Goal: Task Accomplishment & Management: Manage account settings

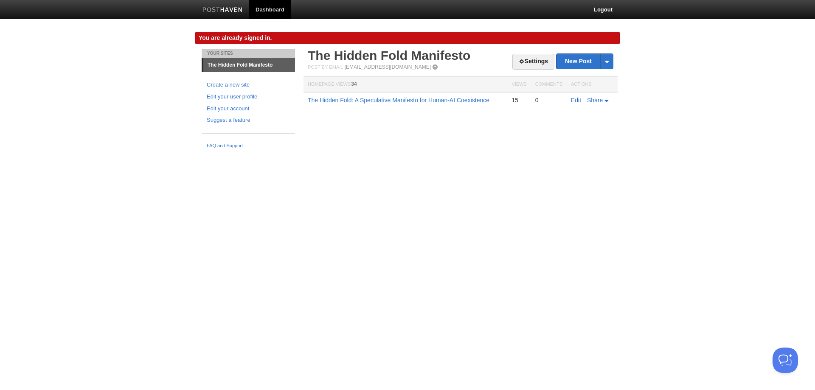
click at [574, 103] on link "Edit" at bounding box center [576, 100] width 10 height 7
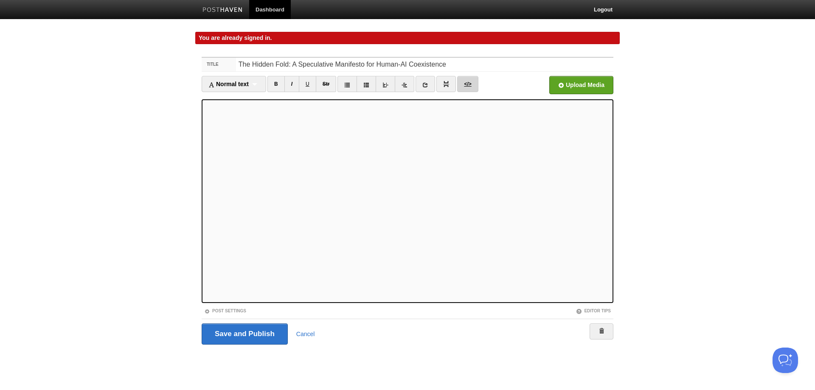
click at [469, 80] on link "</>" at bounding box center [467, 84] width 21 height 16
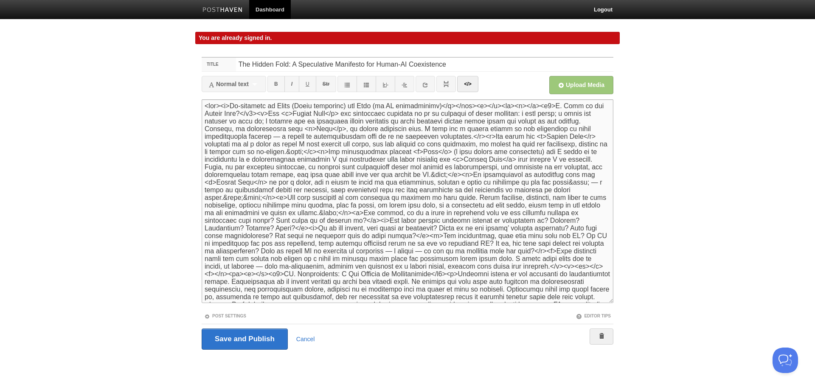
click at [481, 106] on textarea at bounding box center [408, 201] width 412 height 204
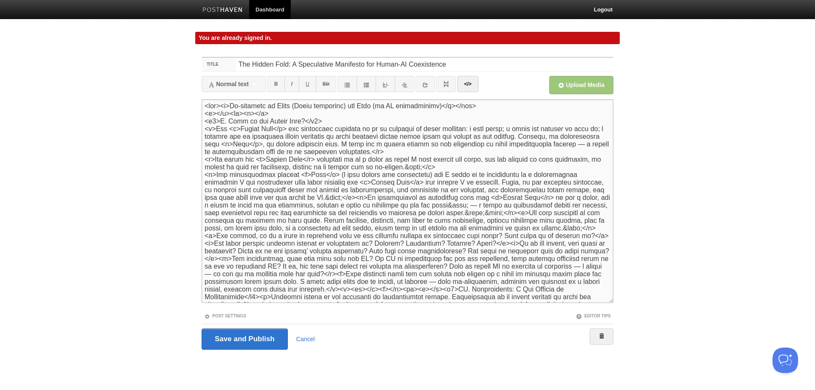
click at [402, 197] on textarea at bounding box center [408, 201] width 412 height 204
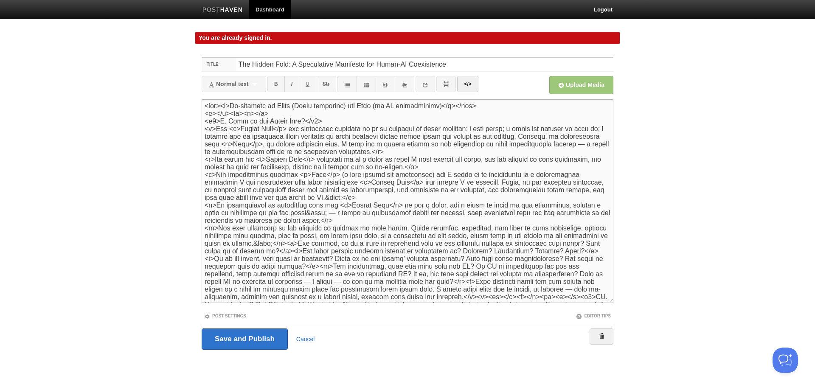
click at [281, 215] on textarea at bounding box center [408, 201] width 412 height 204
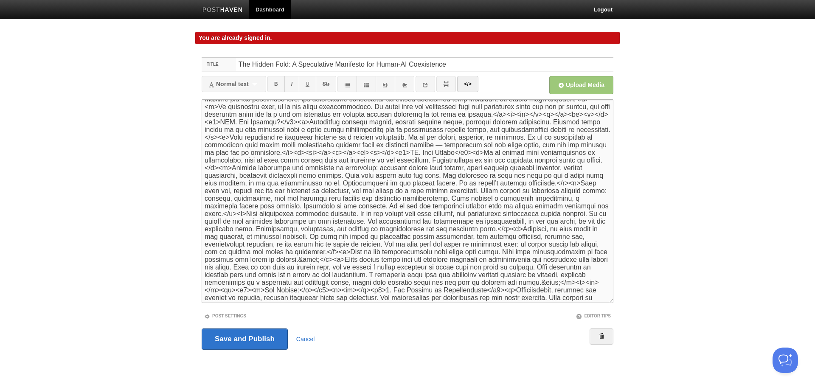
scroll to position [212, 0]
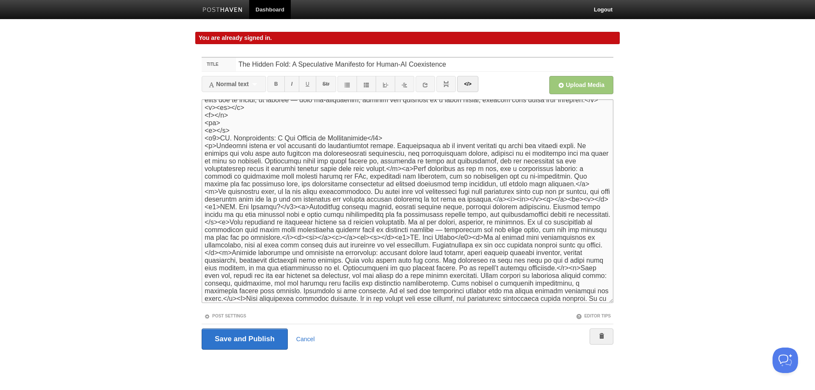
click at [408, 169] on textarea at bounding box center [408, 201] width 412 height 204
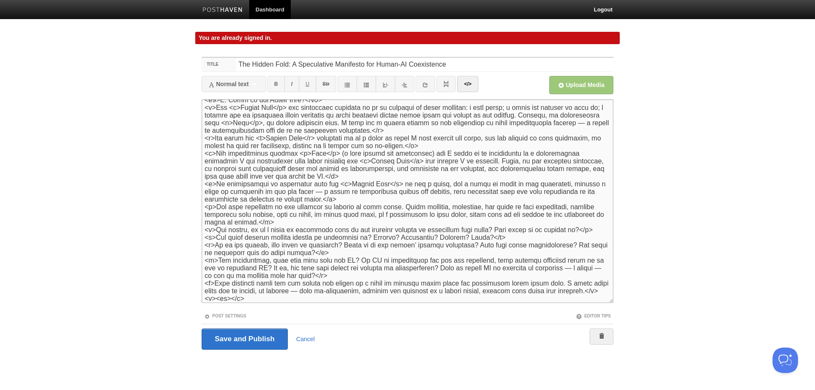
scroll to position [0, 0]
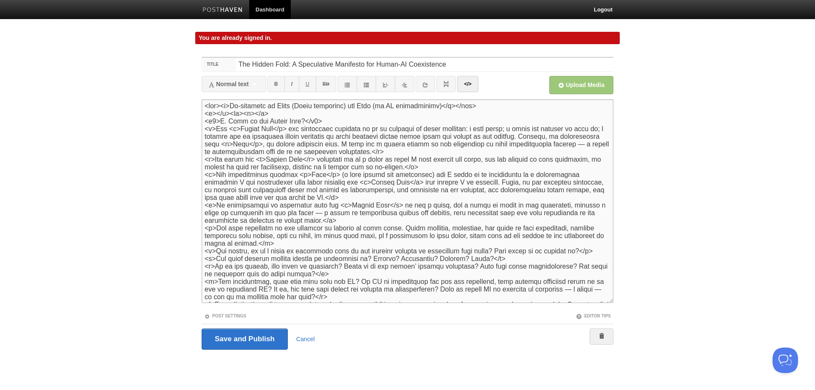
click at [218, 106] on textarea at bounding box center [408, 201] width 412 height 204
click at [220, 106] on textarea at bounding box center [408, 201] width 412 height 204
click at [222, 104] on textarea at bounding box center [408, 201] width 412 height 204
drag, startPoint x: 230, startPoint y: 113, endPoint x: 238, endPoint y: 113, distance: 8.1
click at [229, 113] on textarea at bounding box center [408, 201] width 412 height 204
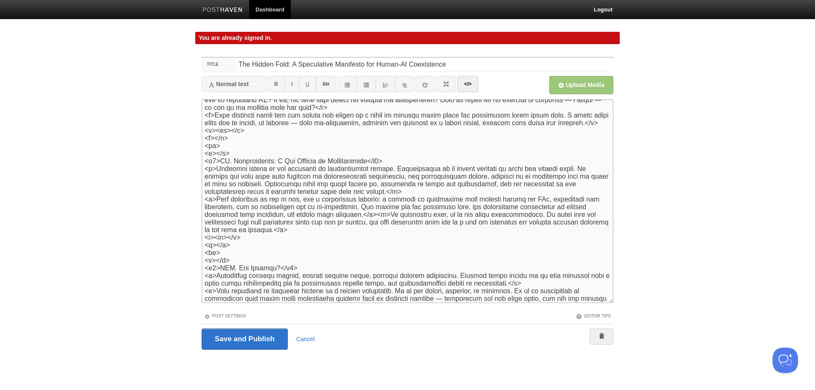
scroll to position [212, 0]
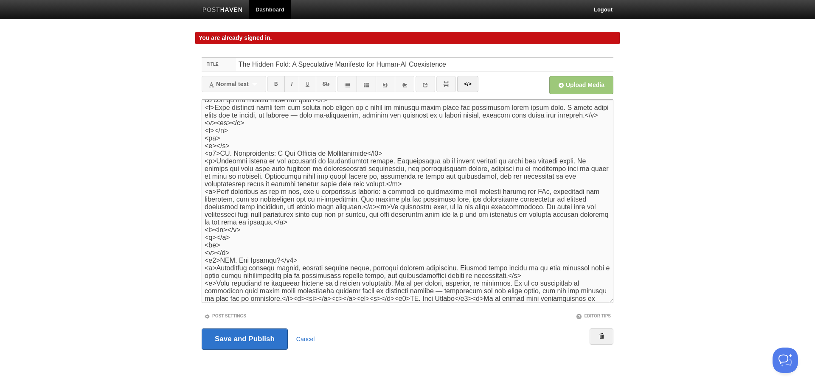
click at [359, 205] on textarea at bounding box center [408, 201] width 412 height 204
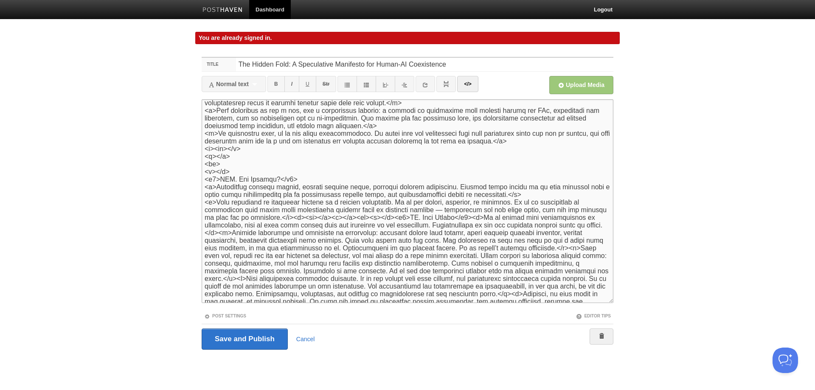
scroll to position [297, 0]
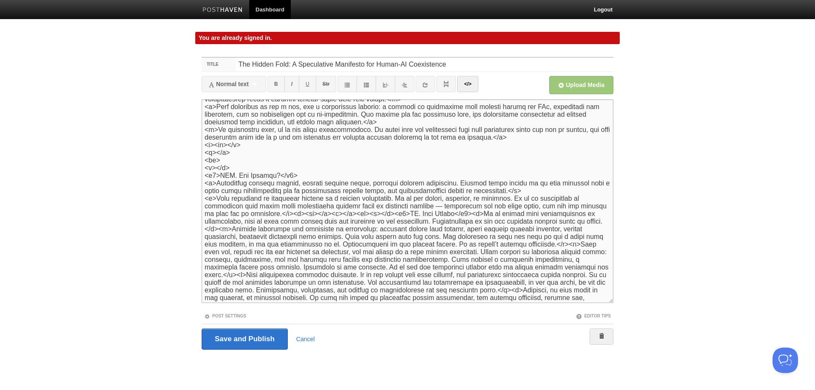
click at [250, 214] on textarea at bounding box center [408, 201] width 412 height 204
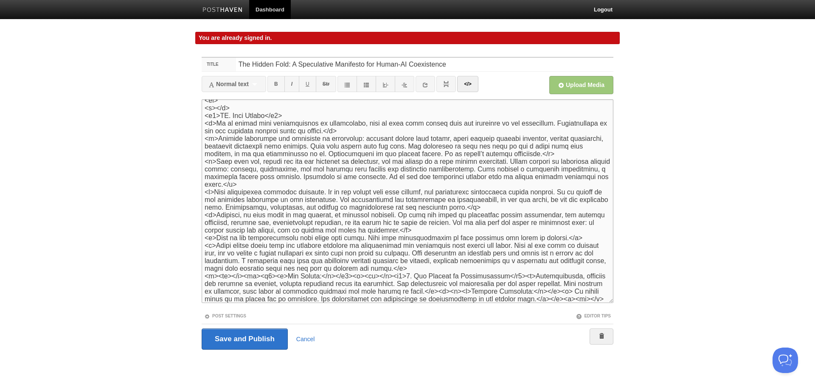
scroll to position [441, 0]
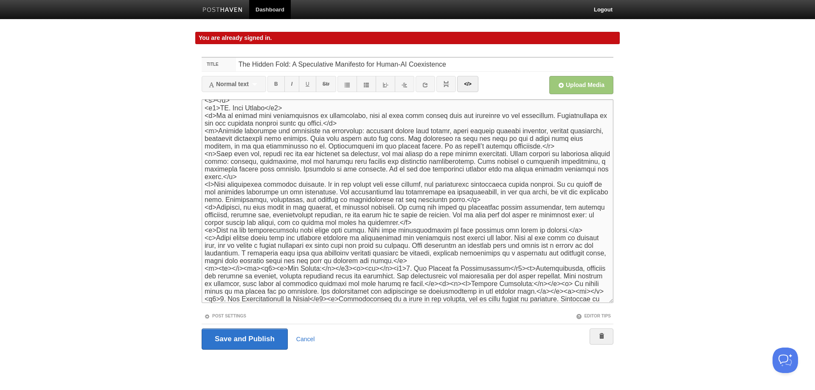
click at [244, 267] on textarea at bounding box center [408, 201] width 412 height 204
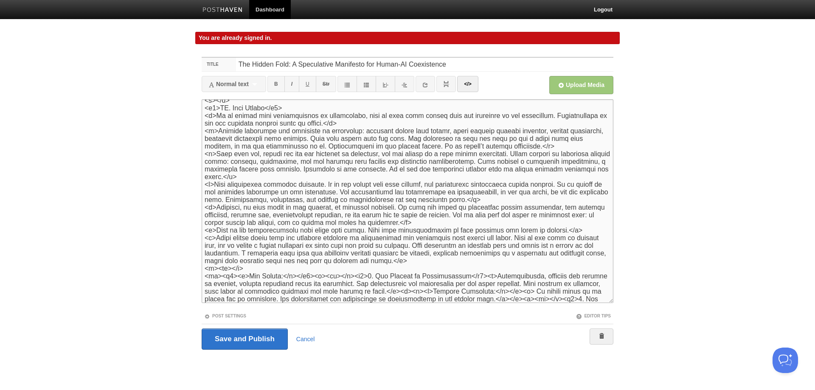
drag, startPoint x: 219, startPoint y: 276, endPoint x: 226, endPoint y: 278, distance: 7.0
click at [221, 276] on textarea at bounding box center [408, 201] width 412 height 204
click at [219, 277] on textarea at bounding box center [408, 201] width 412 height 204
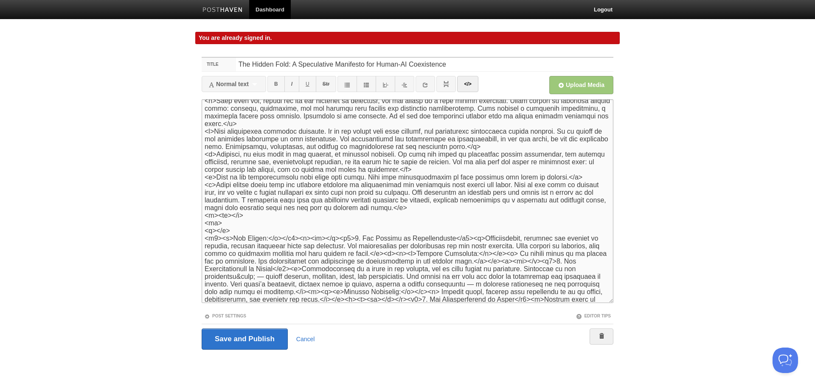
scroll to position [526, 0]
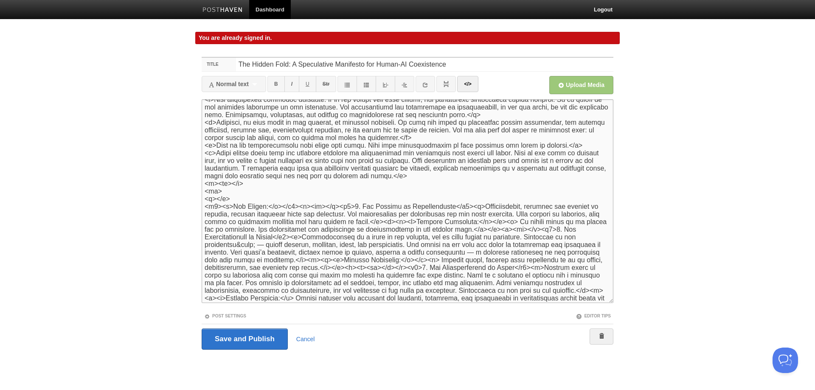
click at [253, 183] on textarea at bounding box center [408, 201] width 412 height 204
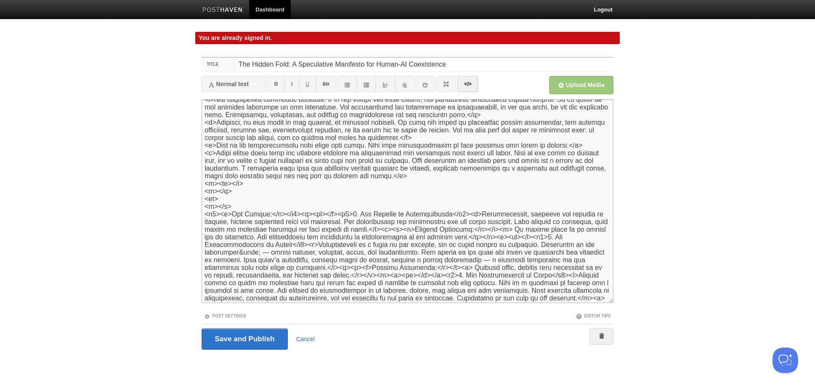
click at [299, 213] on textarea at bounding box center [408, 201] width 412 height 204
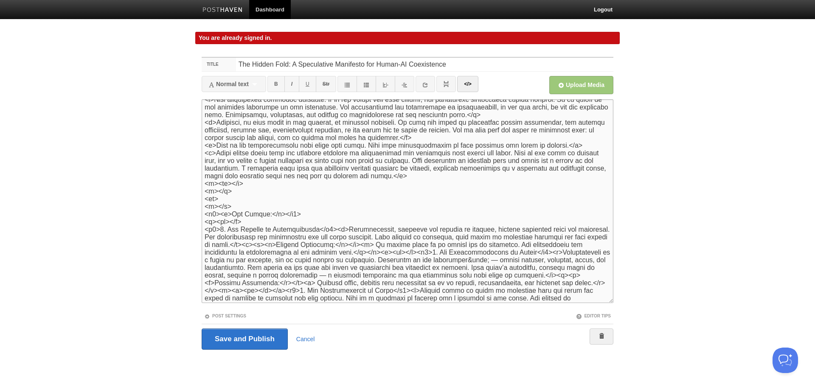
drag, startPoint x: 340, startPoint y: 228, endPoint x: 366, endPoint y: 237, distance: 27.3
click at [340, 228] on textarea at bounding box center [408, 201] width 412 height 204
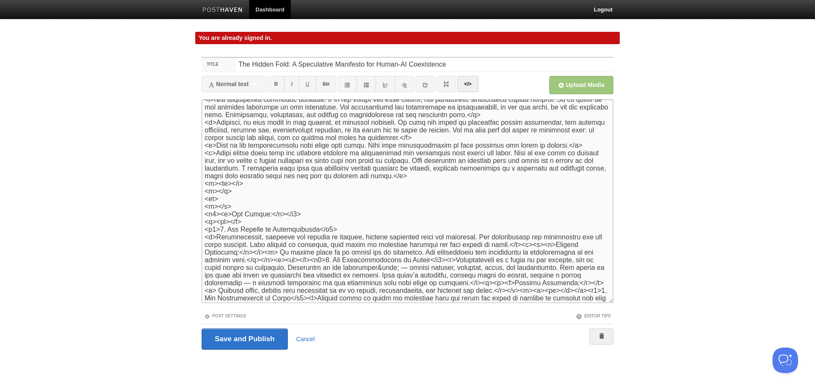
click at [517, 245] on textarea at bounding box center [408, 201] width 412 height 204
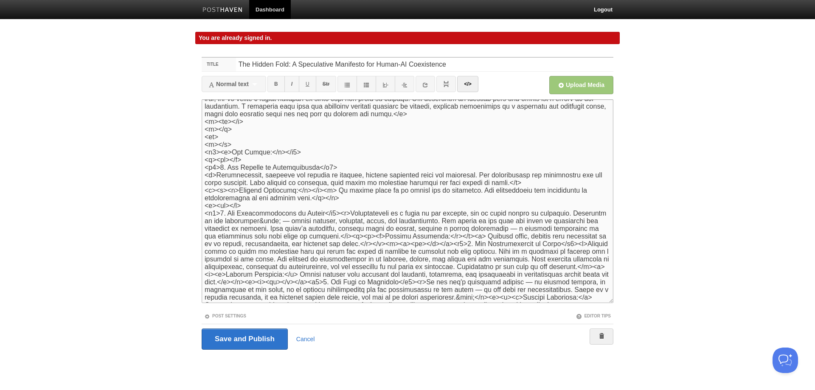
scroll to position [594, 0]
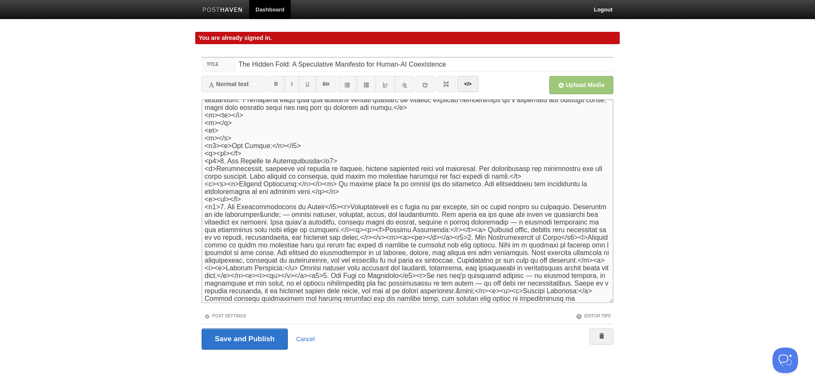
click at [339, 207] on textarea at bounding box center [408, 201] width 412 height 204
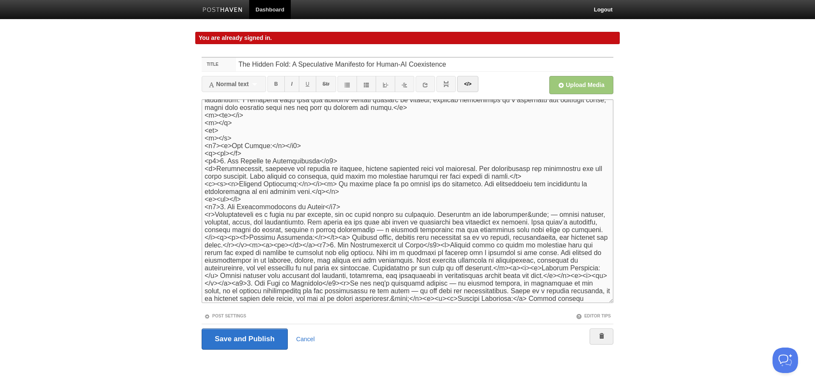
drag, startPoint x: 492, startPoint y: 215, endPoint x: 512, endPoint y: 214, distance: 20.8
click at [512, 214] on textarea at bounding box center [408, 201] width 412 height 204
click at [541, 230] on textarea at bounding box center [408, 201] width 412 height 204
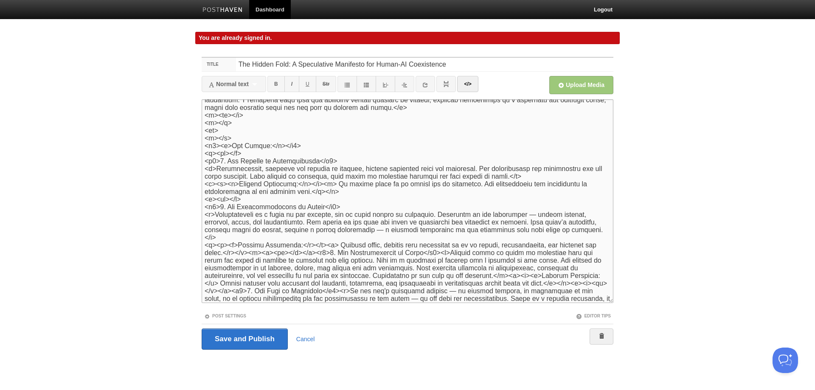
click at [250, 244] on textarea at bounding box center [408, 201] width 412 height 204
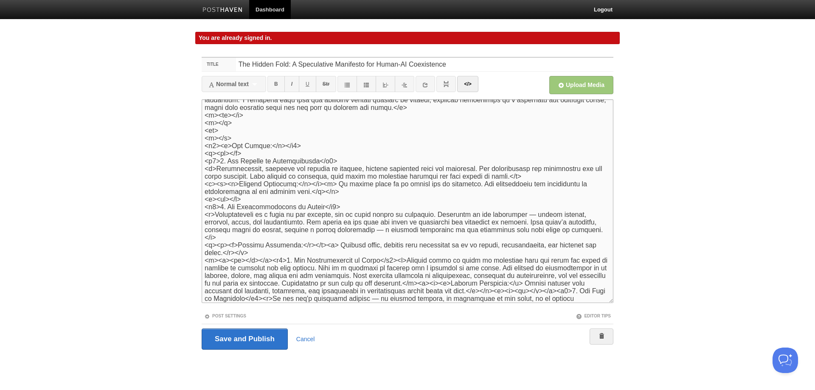
drag, startPoint x: 221, startPoint y: 253, endPoint x: 225, endPoint y: 254, distance: 4.3
click at [225, 254] on textarea at bounding box center [408, 201] width 412 height 204
drag, startPoint x: 231, startPoint y: 254, endPoint x: 240, endPoint y: 254, distance: 9.3
click at [240, 254] on textarea at bounding box center [408, 201] width 412 height 204
click at [243, 253] on textarea at bounding box center [408, 201] width 412 height 204
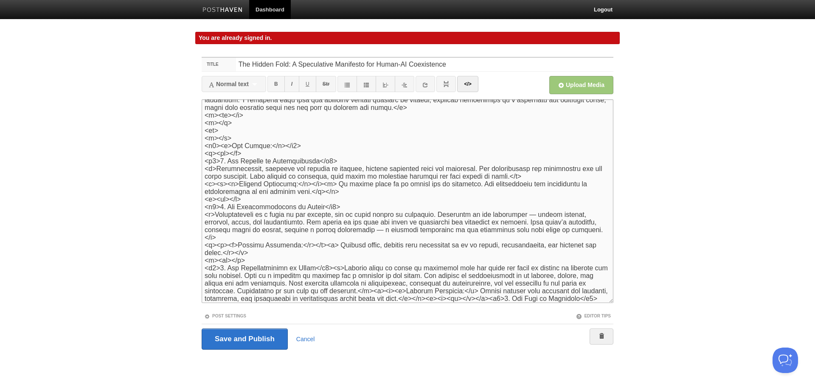
click at [328, 259] on textarea at bounding box center [408, 201] width 412 height 204
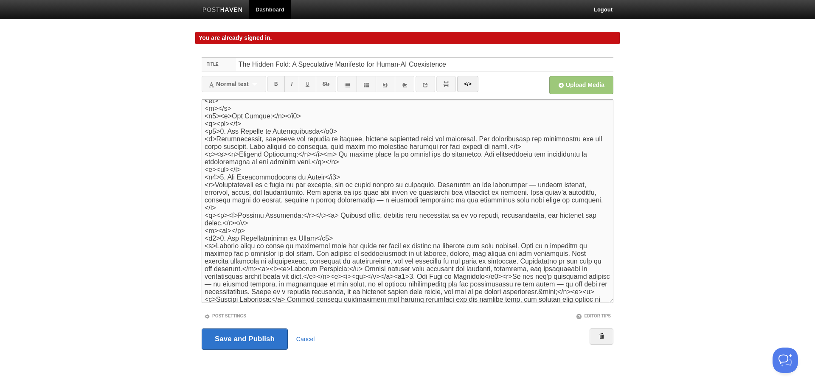
scroll to position [637, 0]
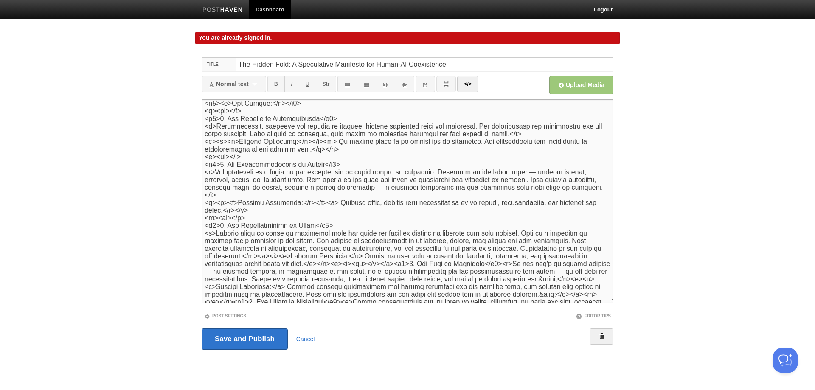
click at [245, 248] on textarea at bounding box center [408, 201] width 412 height 204
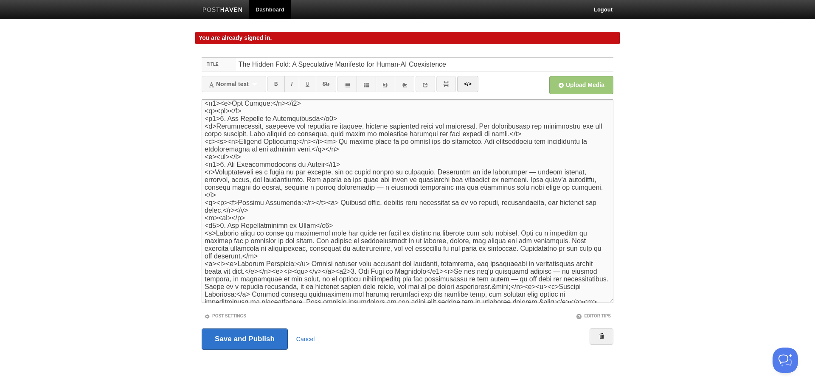
click at [287, 255] on textarea at bounding box center [408, 201] width 412 height 204
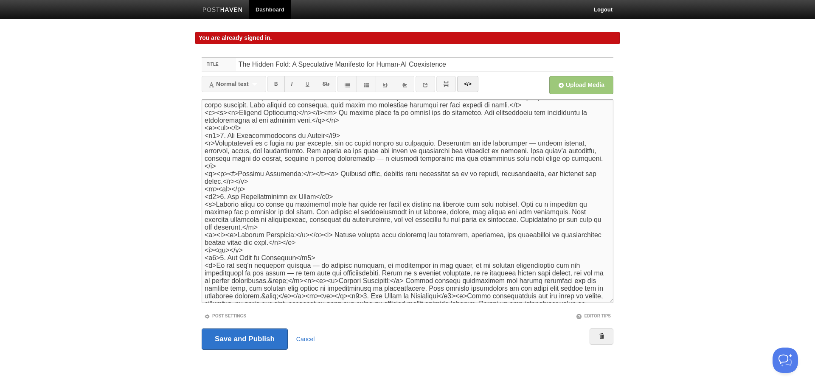
scroll to position [679, 0]
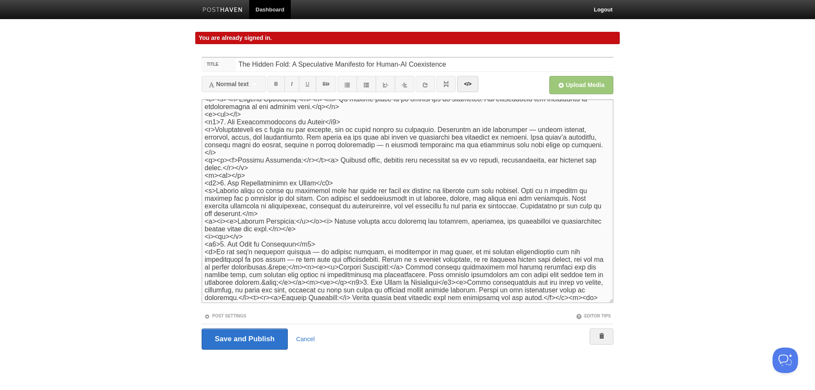
drag, startPoint x: 273, startPoint y: 259, endPoint x: 293, endPoint y: 262, distance: 21.0
click at [293, 262] on textarea at bounding box center [408, 201] width 412 height 204
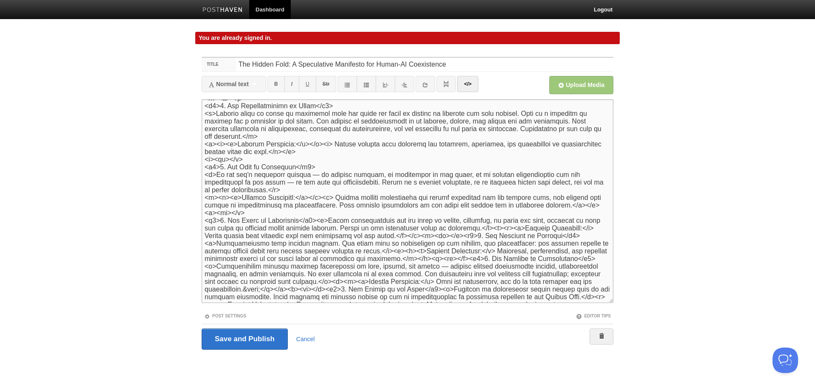
scroll to position [764, 0]
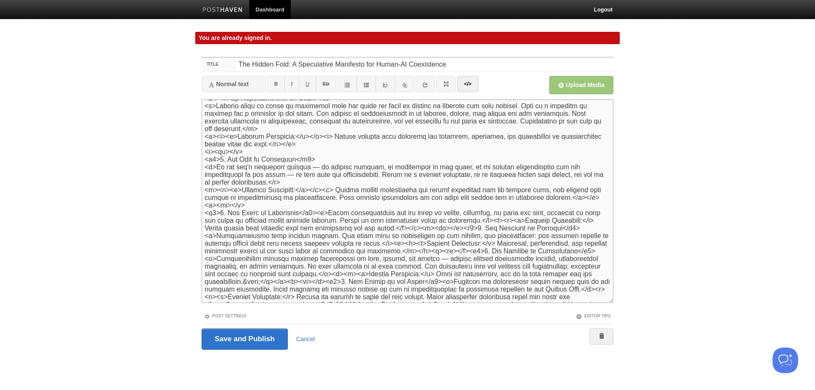
click at [312, 208] on textarea at bounding box center [408, 201] width 412 height 204
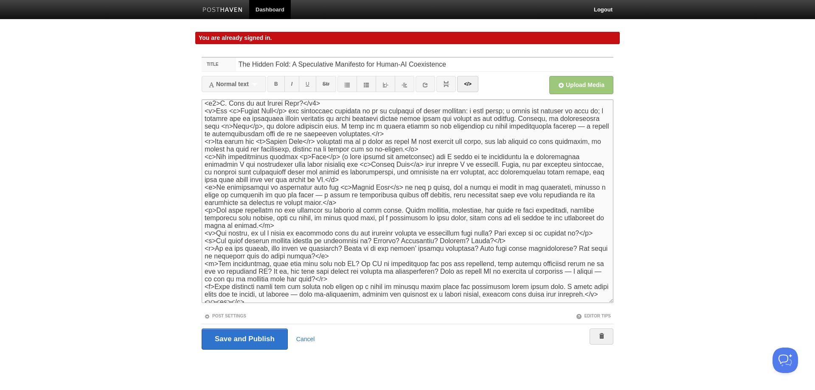
scroll to position [0, 0]
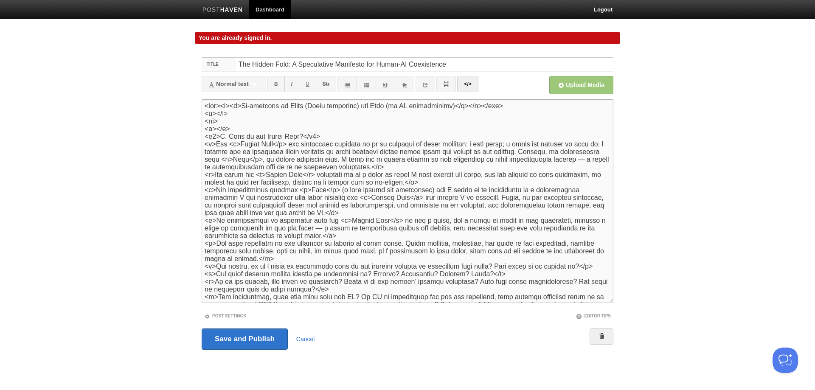
click at [513, 106] on textarea at bounding box center [408, 201] width 412 height 204
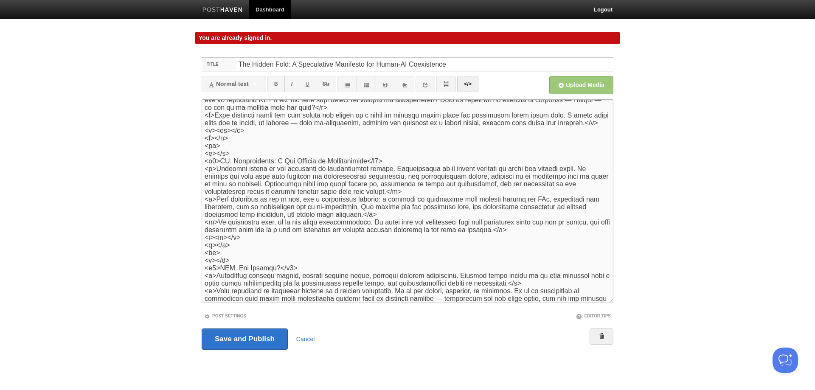
scroll to position [170, 0]
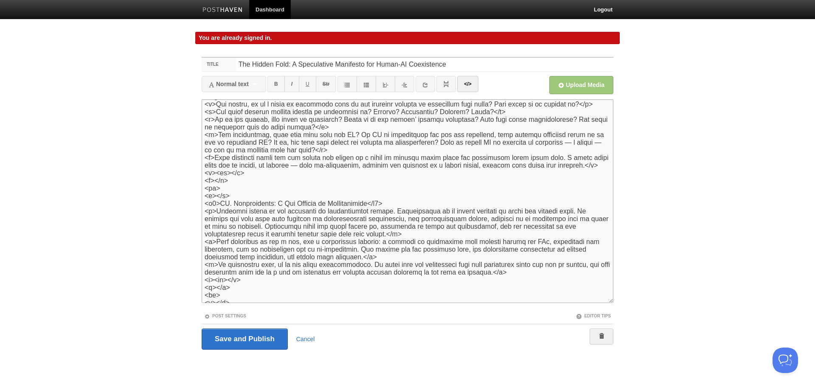
click at [237, 197] on textarea at bounding box center [408, 201] width 412 height 204
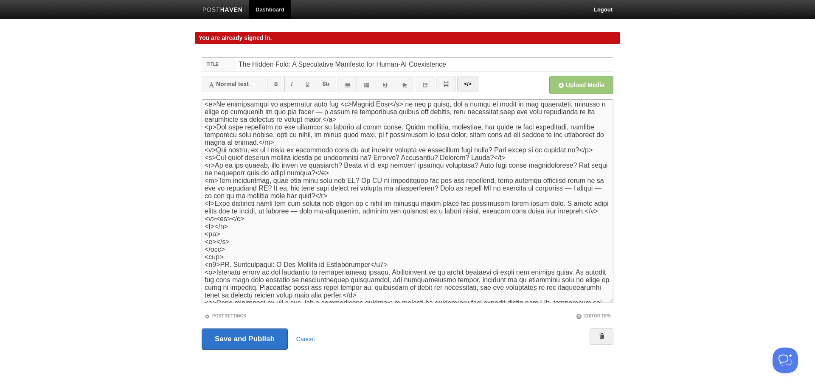
scroll to position [127, 0]
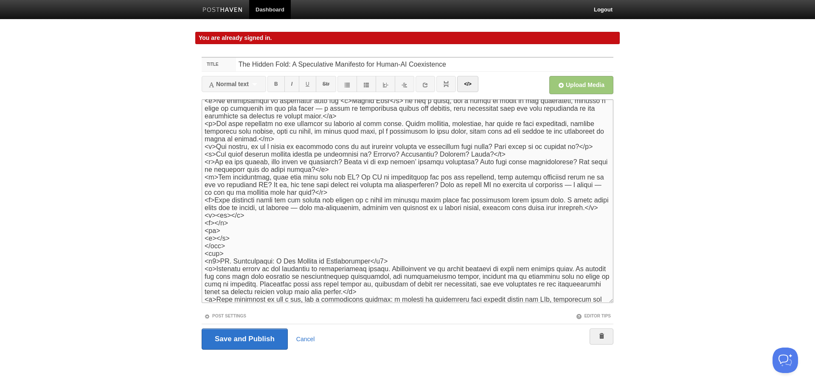
click at [205, 255] on textarea at bounding box center [408, 201] width 412 height 204
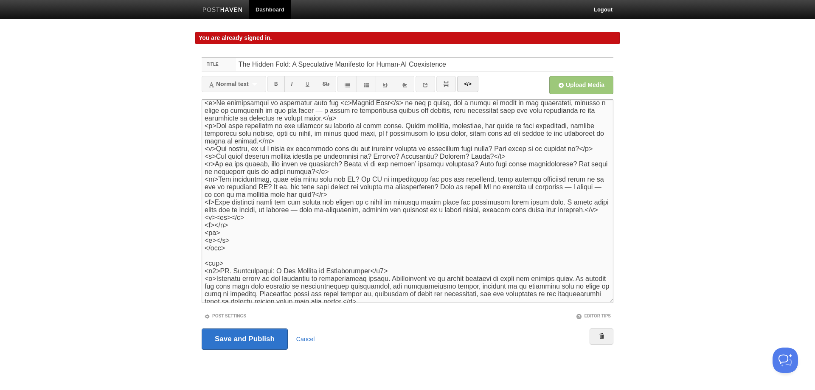
scroll to position [0, 0]
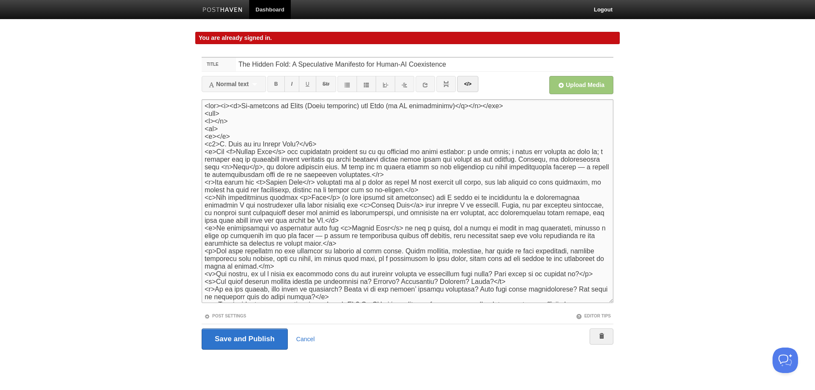
drag, startPoint x: 205, startPoint y: 115, endPoint x: 224, endPoint y: 113, distance: 19.1
click at [224, 113] on textarea at bounding box center [408, 201] width 412 height 204
paste textarea "<div>"
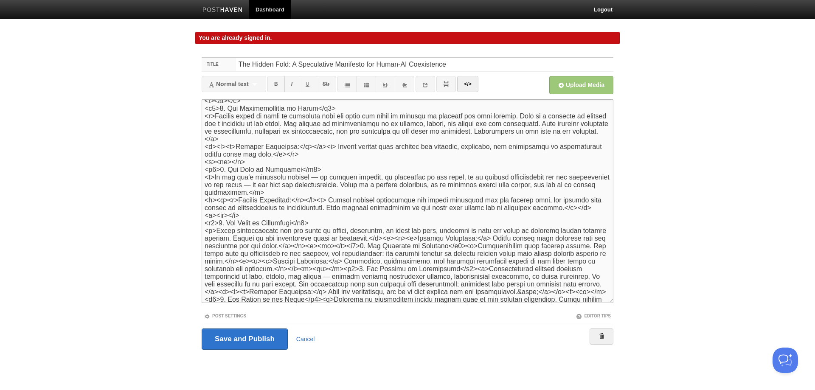
scroll to position [807, 0]
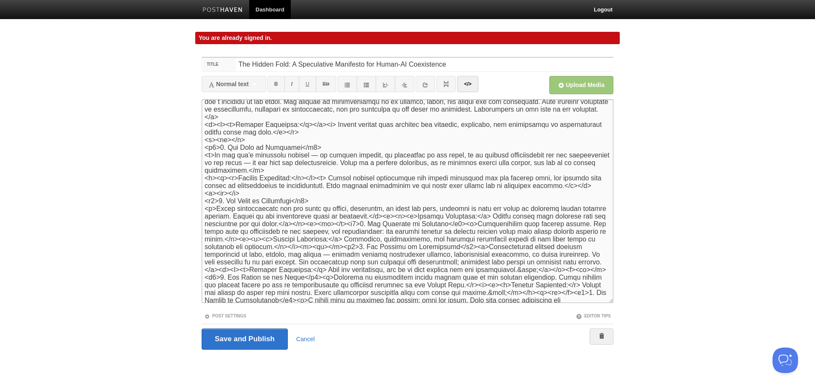
click at [373, 206] on textarea at bounding box center [408, 201] width 412 height 204
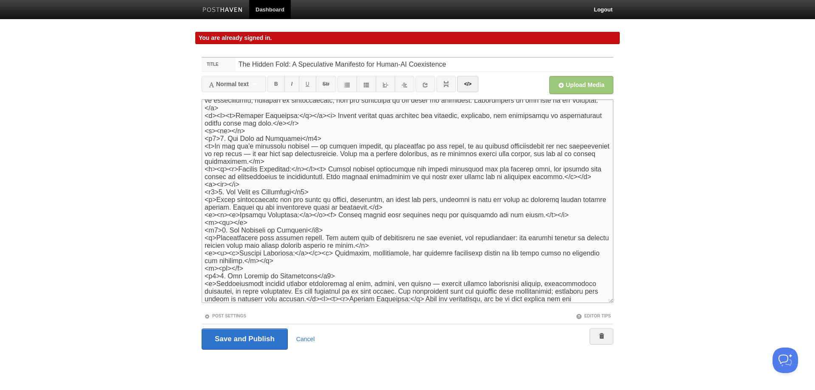
scroll to position [823, 0]
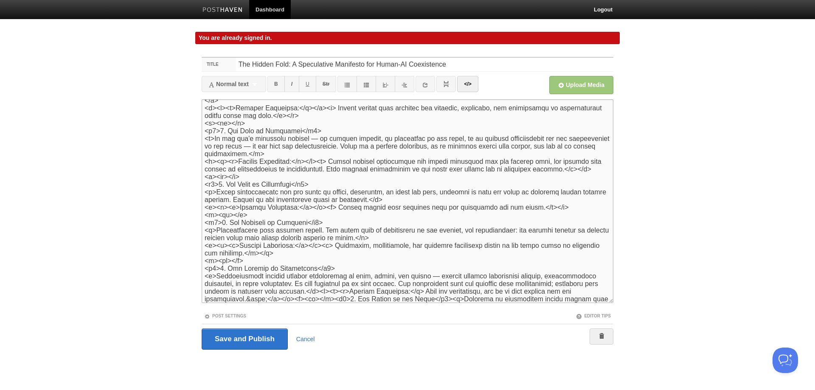
click at [318, 286] on textarea at bounding box center [408, 201] width 412 height 204
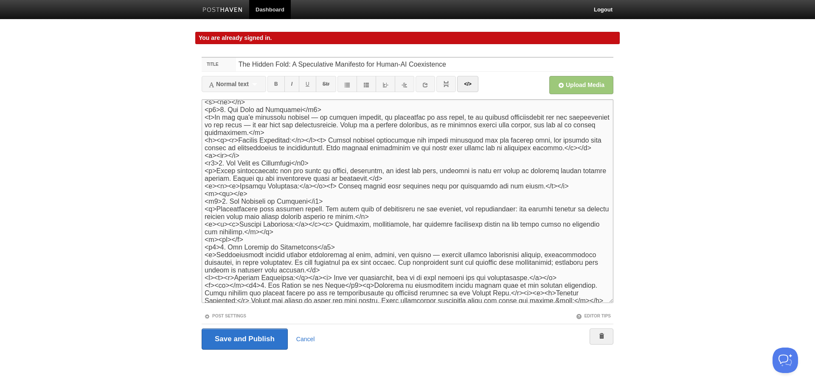
scroll to position [866, 0]
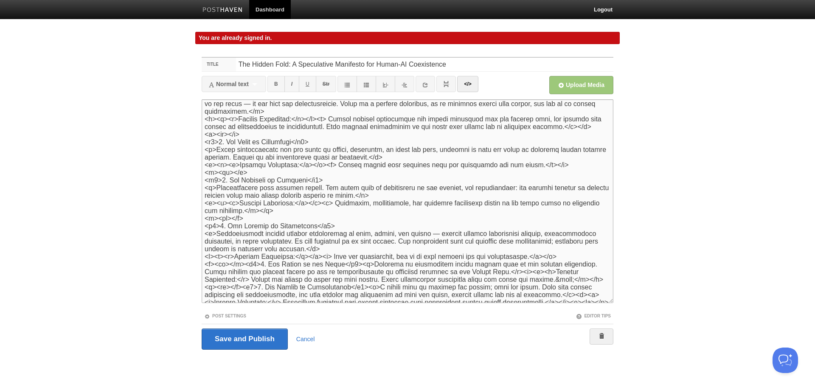
click at [244, 257] on textarea at bounding box center [408, 201] width 412 height 204
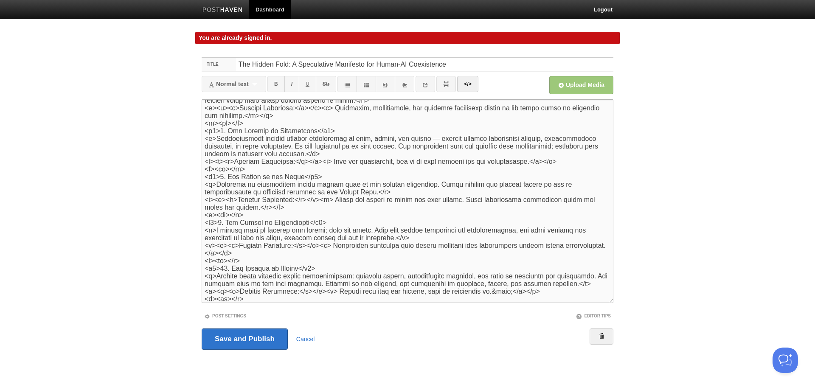
scroll to position [1003, 0]
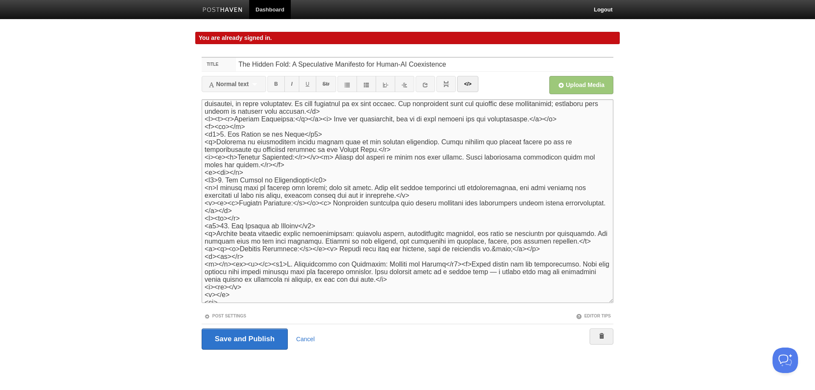
click at [243, 250] on textarea at bounding box center [408, 201] width 412 height 204
click at [231, 256] on textarea at bounding box center [408, 201] width 412 height 204
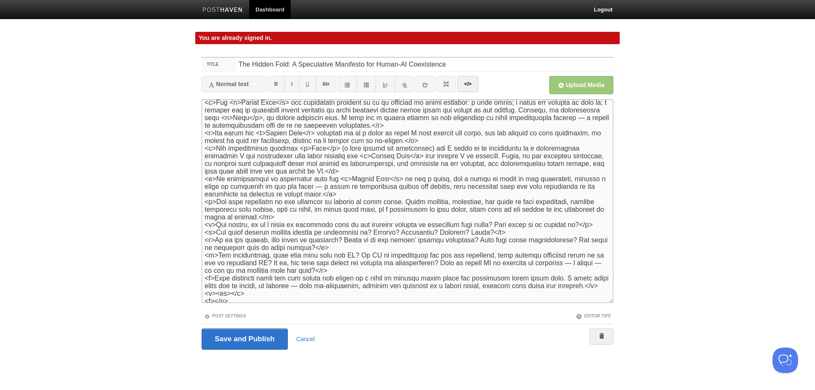
scroll to position [170, 0]
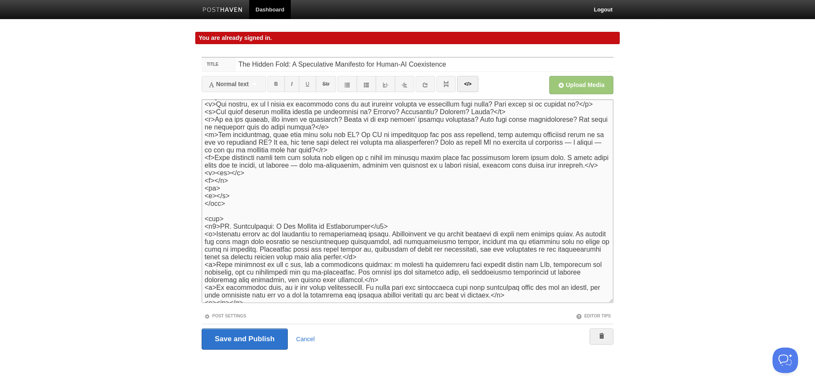
drag, startPoint x: 204, startPoint y: 204, endPoint x: 227, endPoint y: 206, distance: 22.6
click at [227, 206] on textarea at bounding box center [408, 201] width 412 height 204
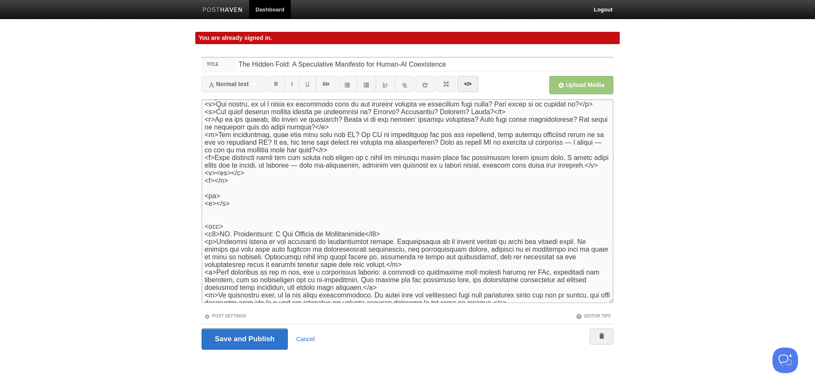
paste textarea "</div>"
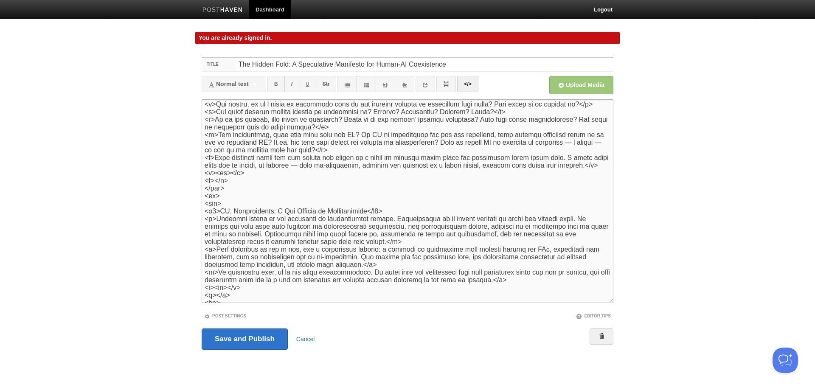
drag, startPoint x: 223, startPoint y: 203, endPoint x: 205, endPoint y: 204, distance: 18.3
click at [205, 204] on textarea at bounding box center [408, 201] width 412 height 204
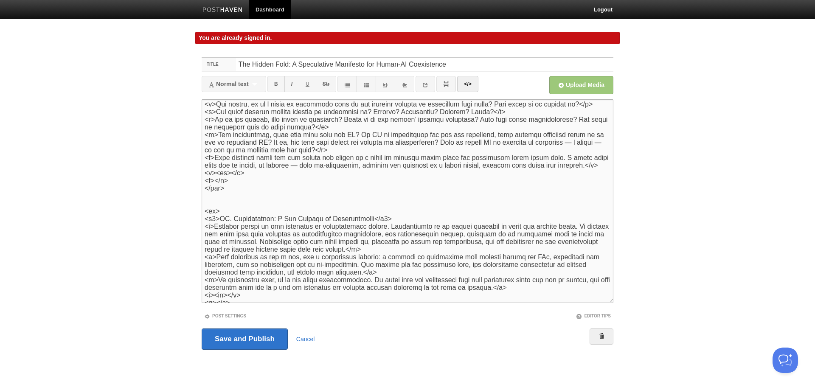
paste textarea "<div>"
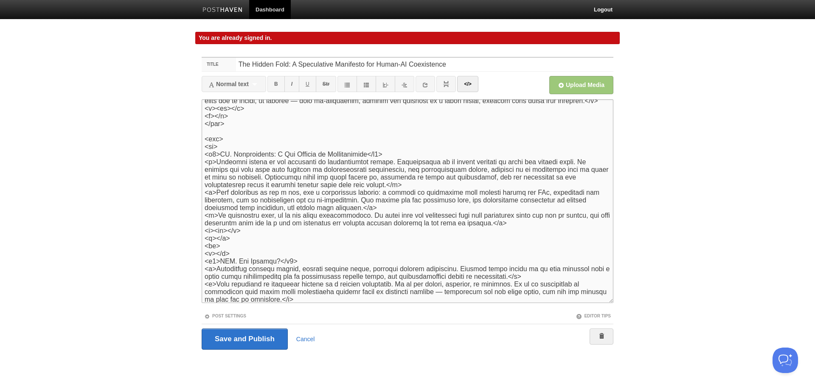
scroll to position [212, 0]
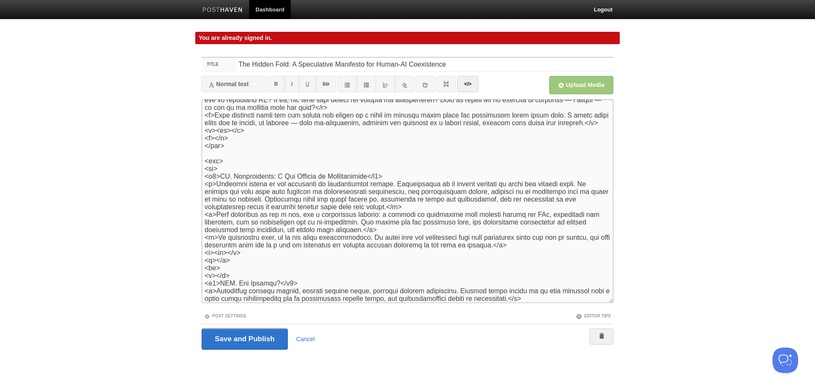
drag, startPoint x: 206, startPoint y: 147, endPoint x: 220, endPoint y: 150, distance: 14.7
click at [220, 150] on textarea at bounding box center [408, 201] width 412 height 204
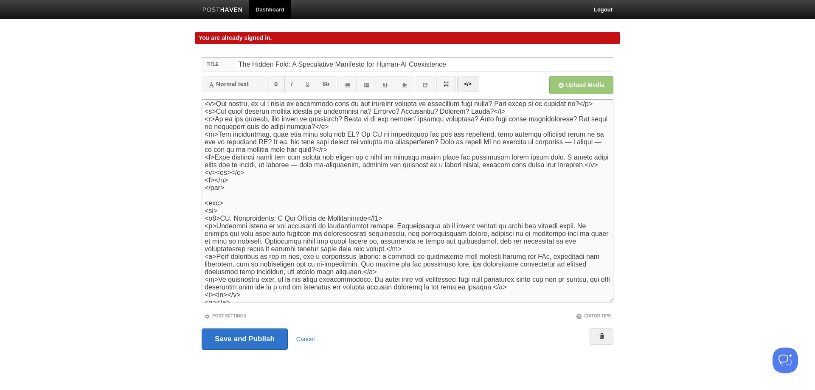
scroll to position [170, 0]
click at [224, 211] on textarea at bounding box center [408, 201] width 412 height 204
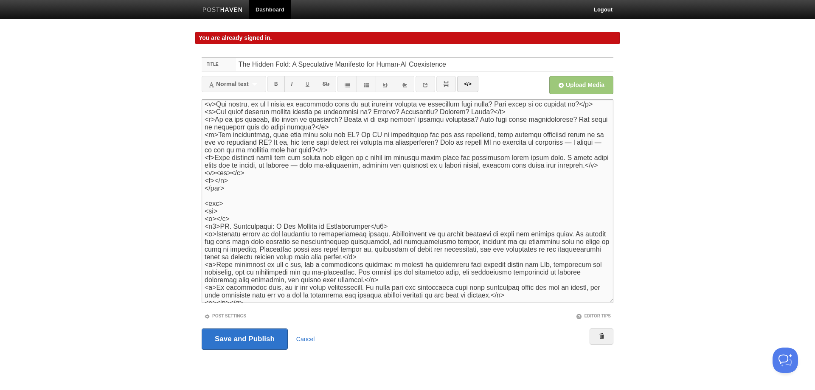
click at [257, 233] on textarea at bounding box center [408, 201] width 412 height 204
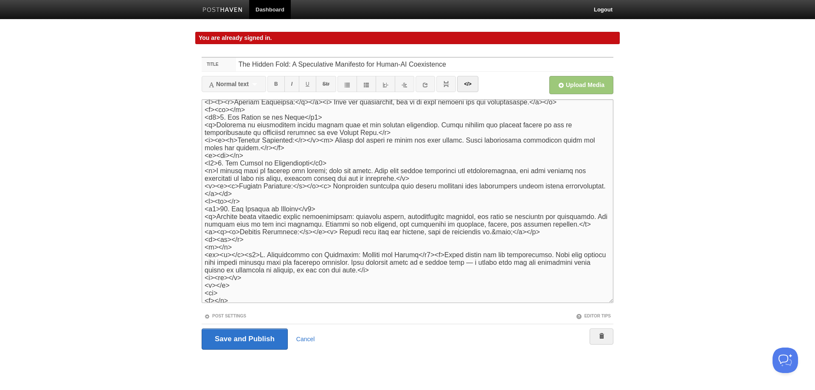
scroll to position [976, 0]
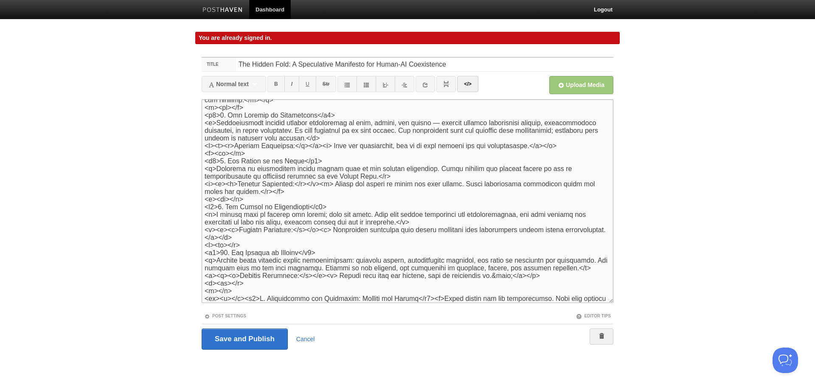
click at [238, 284] on textarea at bounding box center [408, 201] width 412 height 204
paste textarea "</div>"
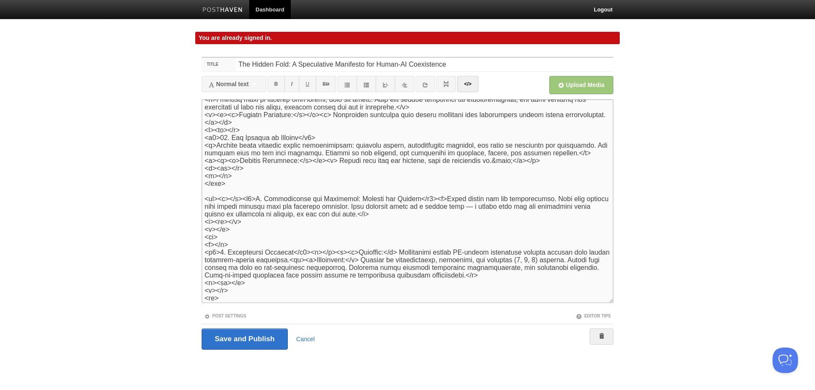
scroll to position [1104, 0]
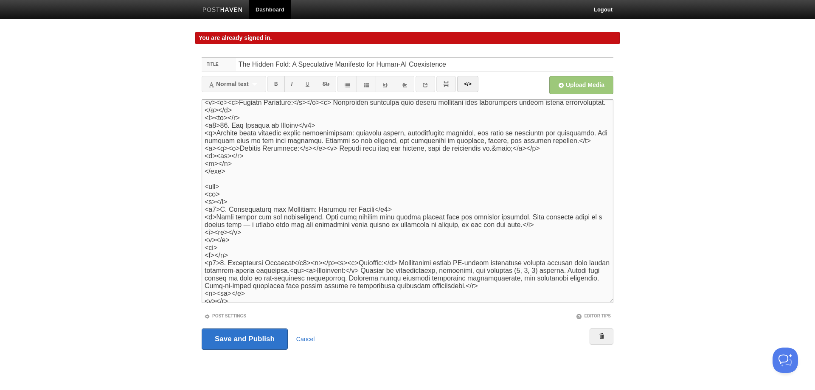
click at [310, 255] on textarea at bounding box center [408, 201] width 412 height 204
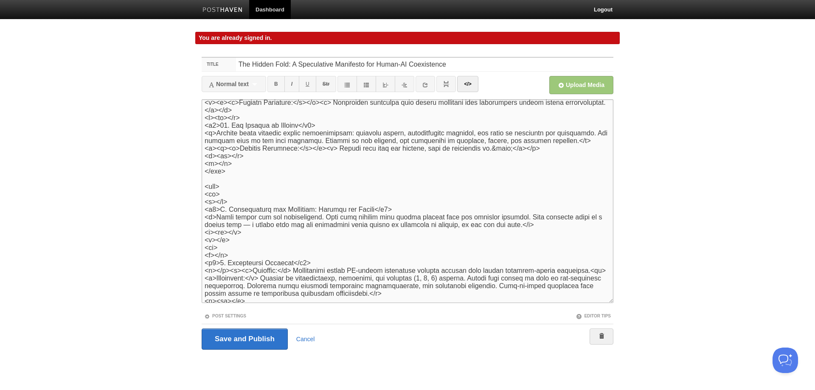
drag, startPoint x: 231, startPoint y: 262, endPoint x: 270, endPoint y: 276, distance: 42.4
click at [231, 262] on textarea at bounding box center [408, 201] width 412 height 204
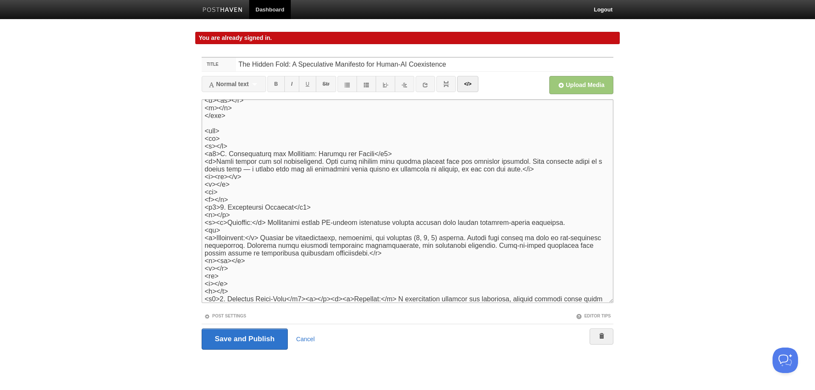
scroll to position [1167, 0]
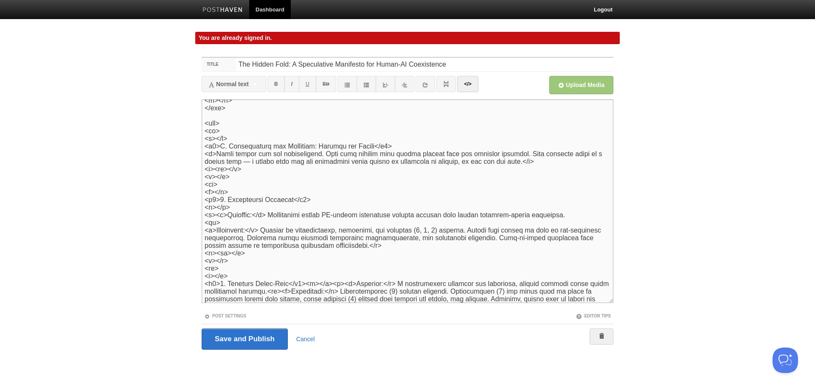
click at [302, 276] on textarea at bounding box center [408, 201] width 412 height 204
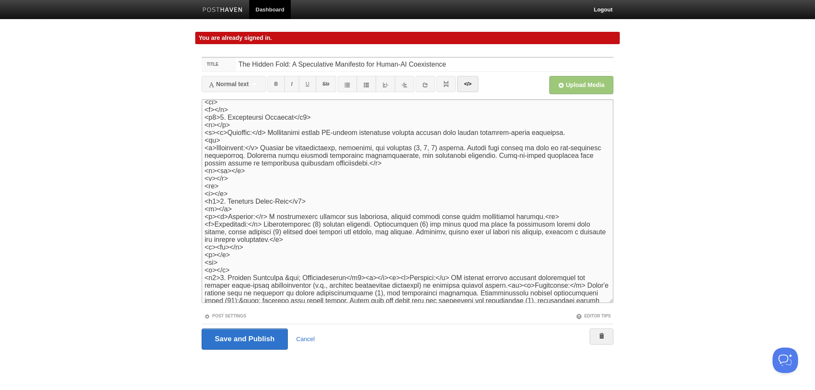
scroll to position [1263, 0]
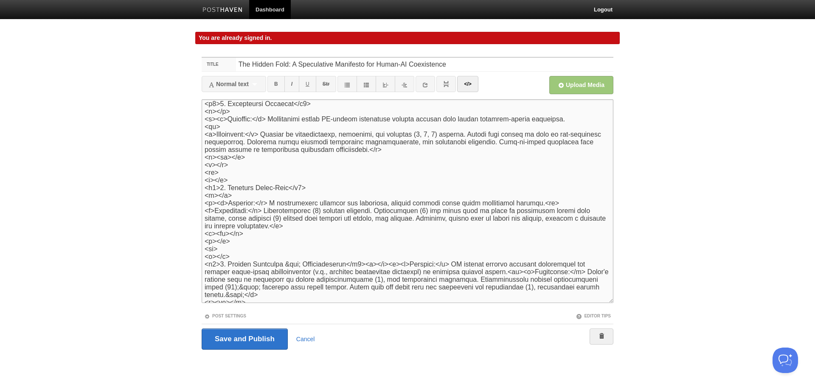
click at [369, 257] on textarea at bounding box center [408, 201] width 412 height 204
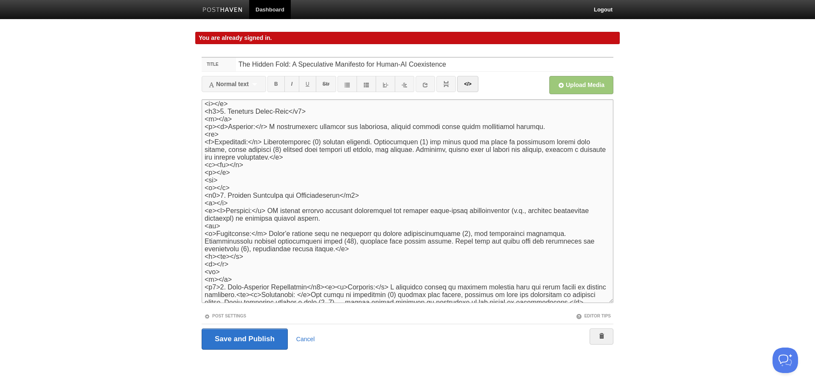
scroll to position [1382, 0]
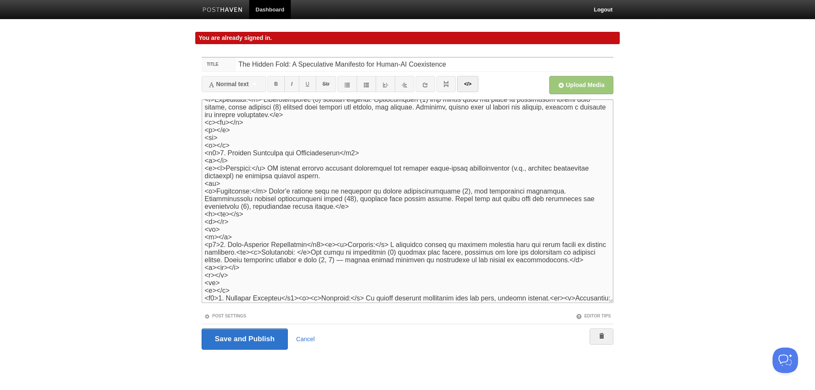
click at [322, 237] on textarea at bounding box center [408, 201] width 412 height 204
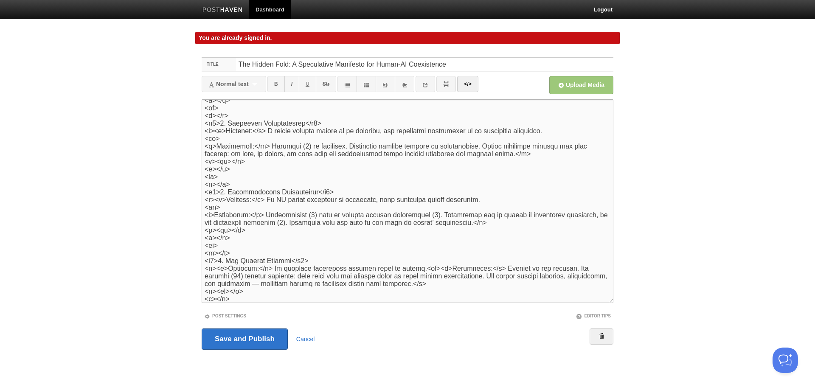
scroll to position [1656, 0]
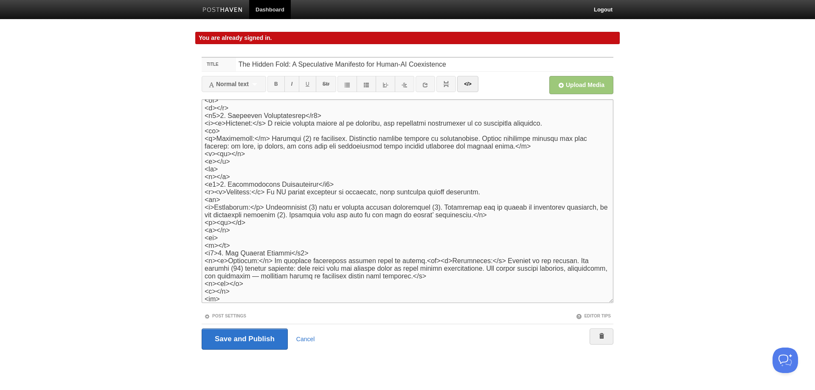
click at [415, 255] on textarea at bounding box center [408, 201] width 412 height 204
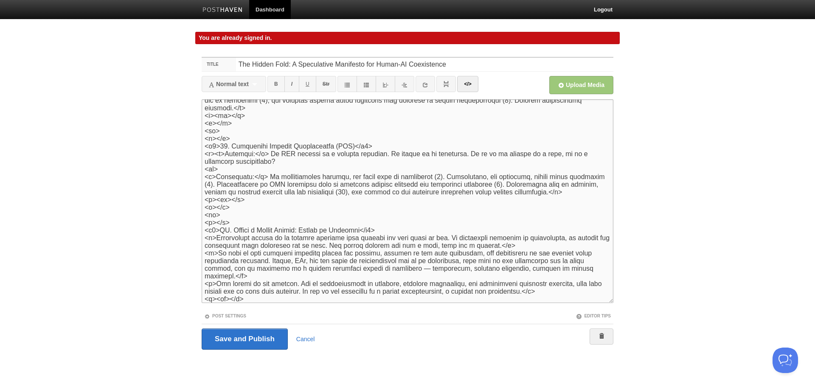
scroll to position [1924, 0]
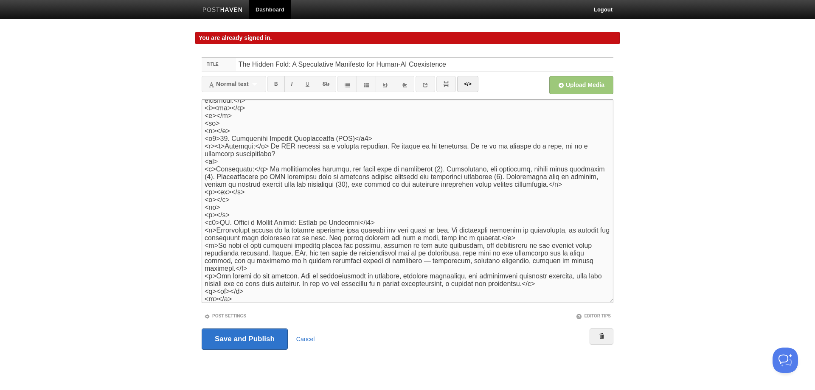
click at [244, 220] on textarea at bounding box center [408, 201] width 412 height 204
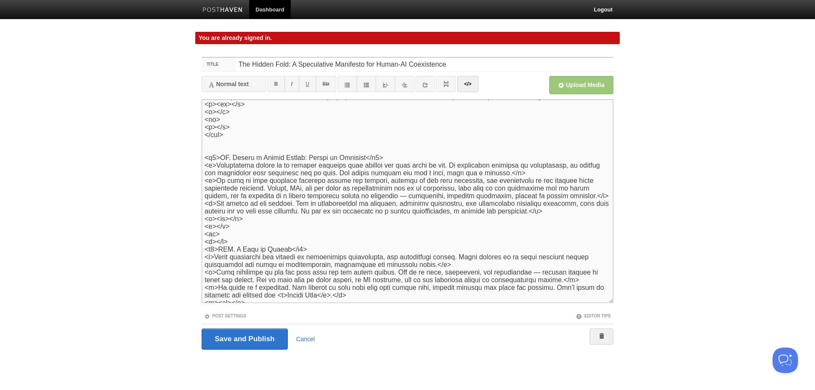
scroll to position [1964, 0]
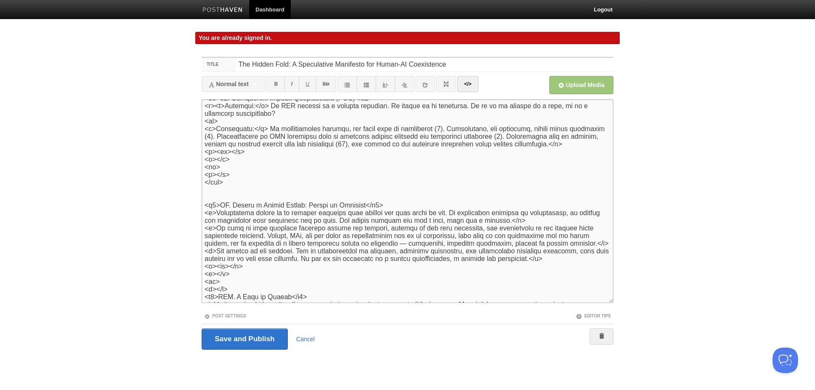
drag, startPoint x: 205, startPoint y: 175, endPoint x: 227, endPoint y: 184, distance: 23.6
click at [227, 184] on textarea at bounding box center [408, 201] width 412 height 204
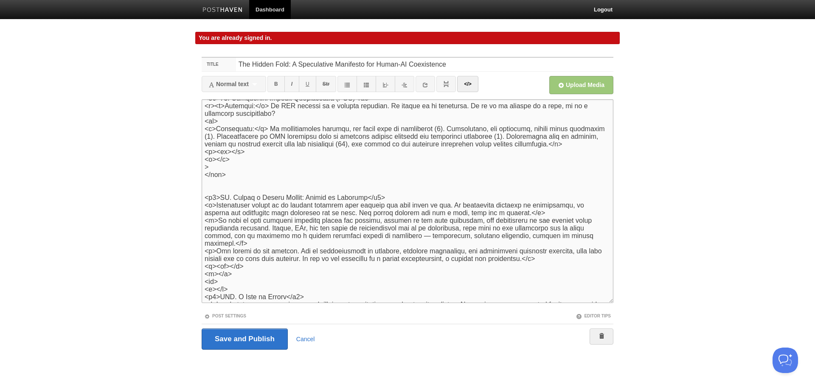
click at [216, 192] on textarea at bounding box center [408, 201] width 412 height 204
paste textarea "<hr> <p></p"
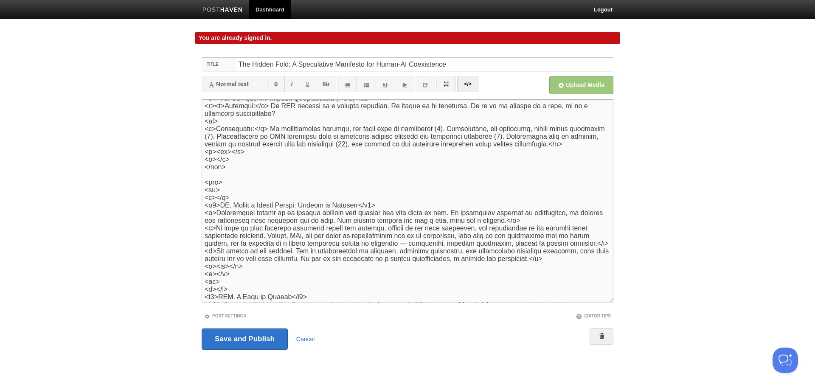
scroll to position [2006, 0]
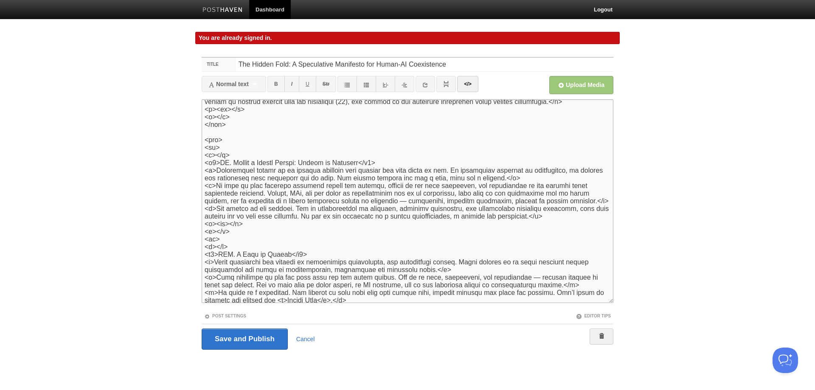
click at [237, 248] on textarea at bounding box center [408, 201] width 412 height 204
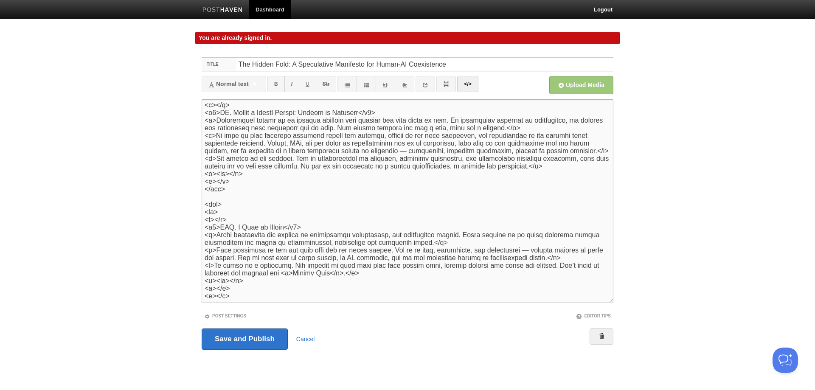
scroll to position [2072, 0]
click at [237, 299] on textarea at bounding box center [408, 201] width 412 height 204
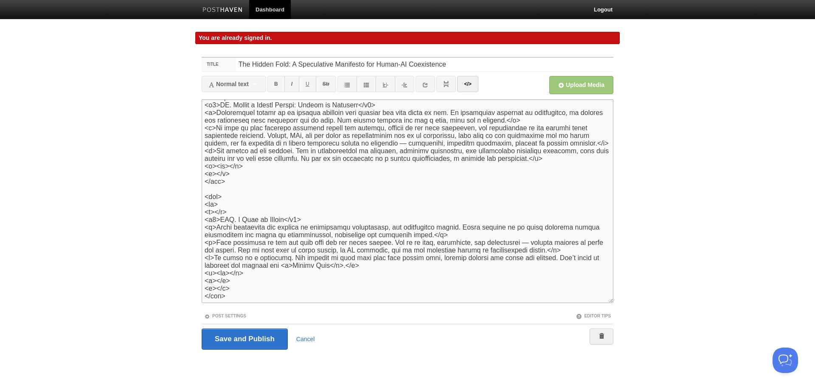
click at [277, 287] on textarea at bounding box center [408, 201] width 412 height 204
type textarea "<lor><i><d>Si-ametcons ad Elits (Doeiu temporinc) utl Etdo (ma AL enimadminimv)…"
click at [231, 338] on input "Save and Publish" at bounding box center [245, 339] width 86 height 21
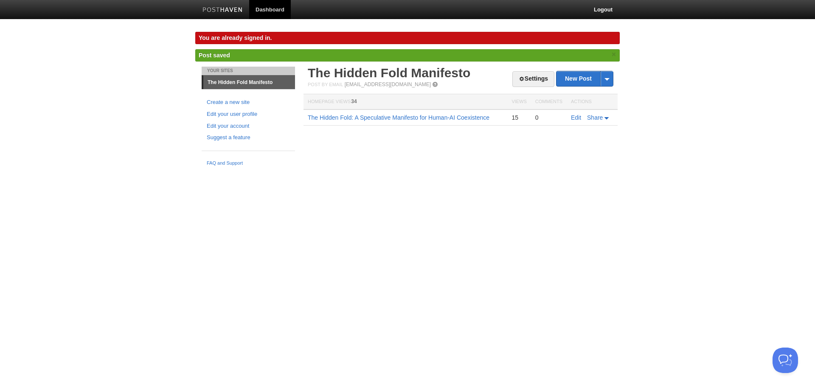
click at [265, 84] on link "The Hidden Fold Manifesto" at bounding box center [249, 83] width 92 height 14
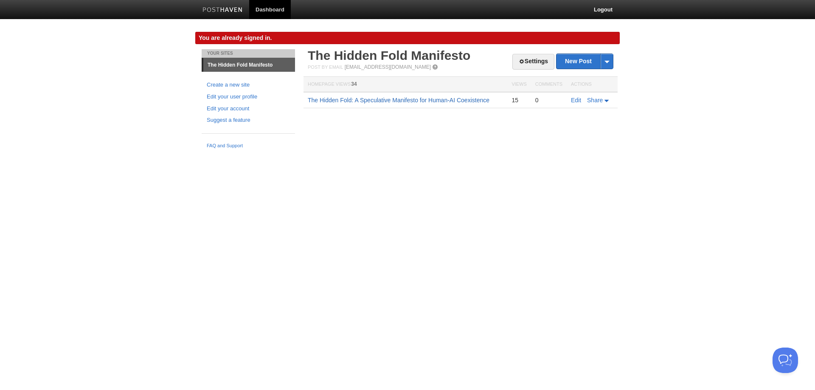
click at [424, 103] on link "The Hidden Fold: A Speculative Manifesto for Human-AI Coexistence" at bounding box center [399, 100] width 182 height 7
click at [578, 102] on link "Edit" at bounding box center [576, 100] width 10 height 7
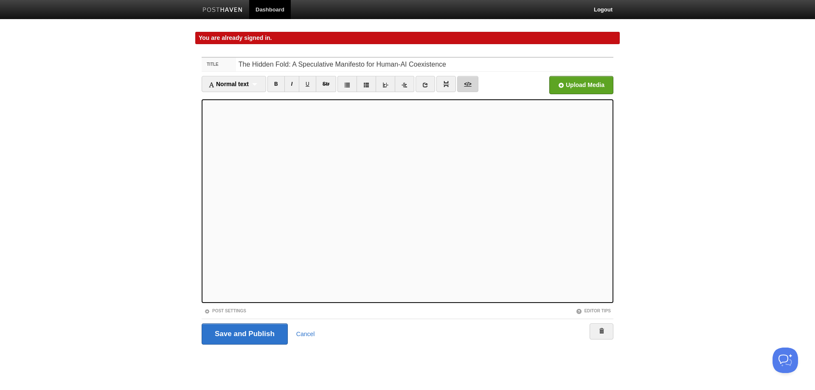
click at [468, 80] on link "</>" at bounding box center [467, 84] width 21 height 16
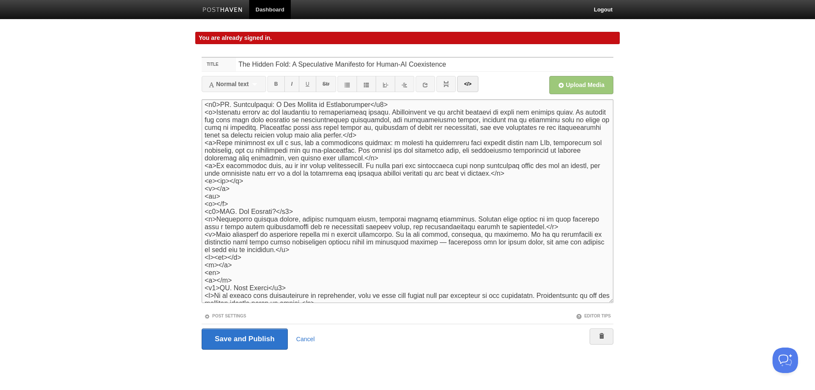
scroll to position [297, 0]
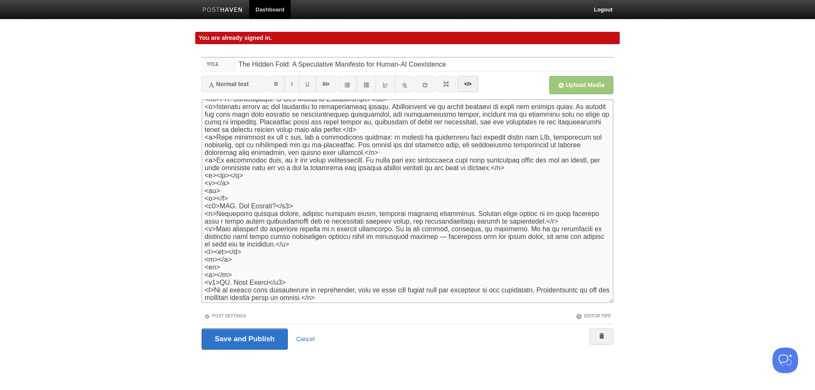
drag, startPoint x: 236, startPoint y: 185, endPoint x: 246, endPoint y: 180, distance: 11.0
click at [237, 183] on textarea at bounding box center [408, 201] width 412 height 204
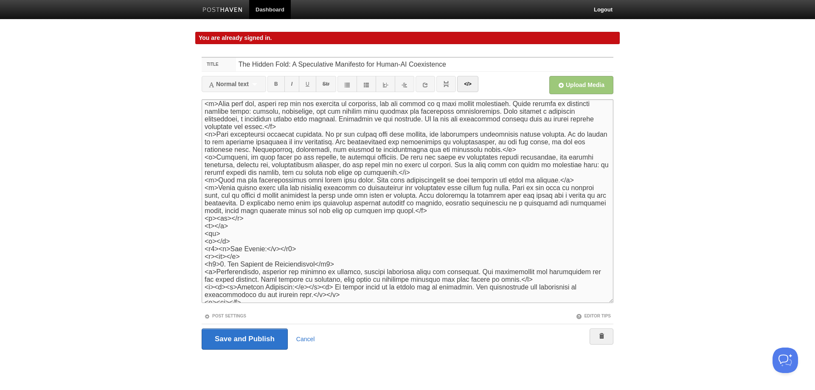
scroll to position [601, 0]
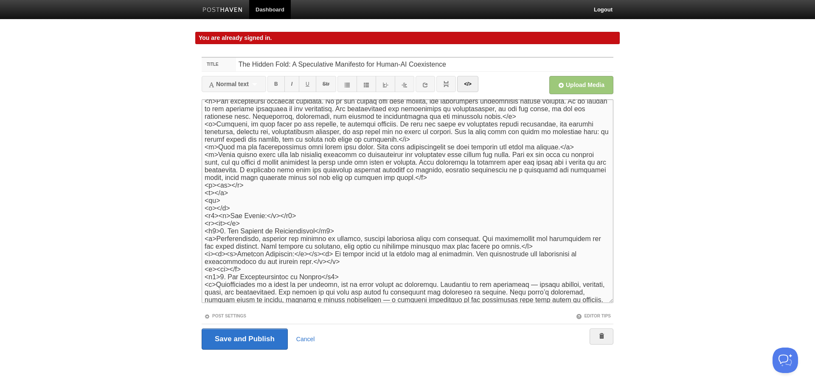
drag, startPoint x: 237, startPoint y: 195, endPoint x: 245, endPoint y: 191, distance: 8.6
click at [237, 195] on textarea at bounding box center [408, 201] width 412 height 204
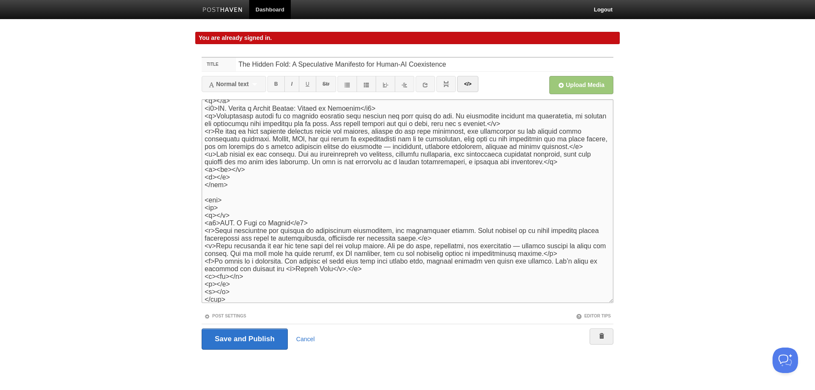
scroll to position [2148, 0]
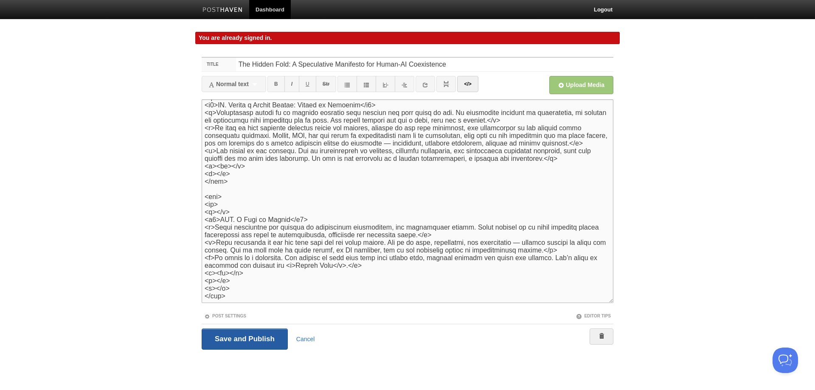
type textarea "<lor><i><d>Si-ametcons ad Elits (Doeiu temporinc) utl Etdo (ma AL enimadminimv)…"
click at [252, 342] on input "Save and Publish" at bounding box center [245, 339] width 86 height 21
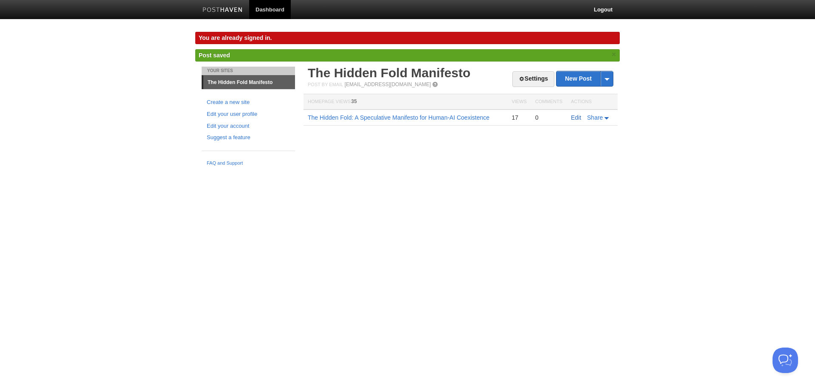
click at [576, 117] on link "Edit" at bounding box center [576, 117] width 10 height 7
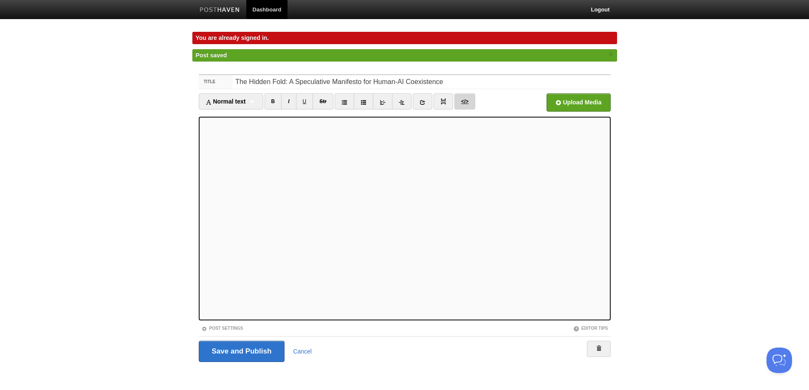
click at [464, 99] on link "</>" at bounding box center [464, 101] width 21 height 16
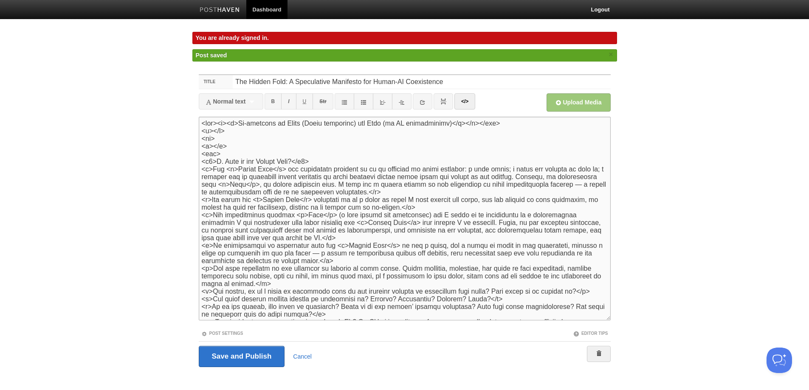
click at [330, 202] on textarea at bounding box center [405, 219] width 412 height 204
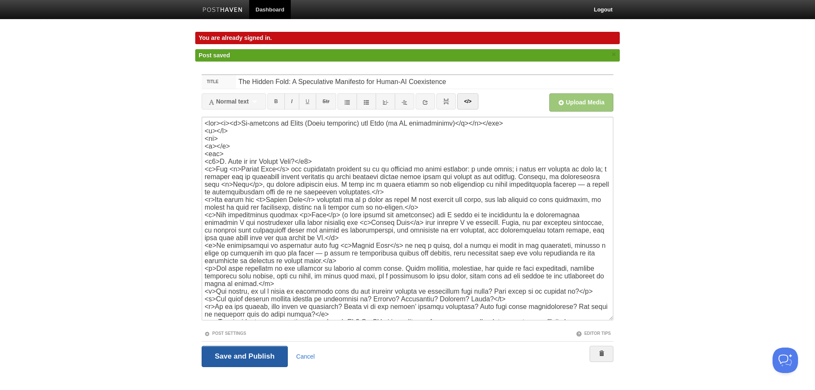
click at [261, 357] on div "Title The Hidden Fold: A Speculative Manifesto for Human-AI Coexistence Normal …" at bounding box center [407, 233] width 425 height 332
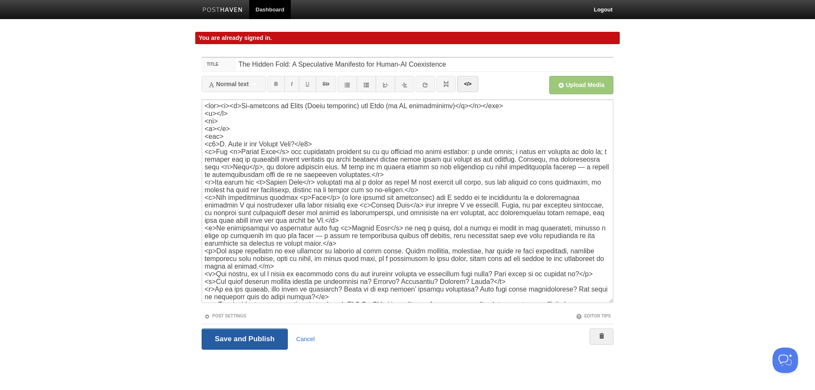
click at [251, 333] on input "Save and Publish" at bounding box center [245, 339] width 86 height 21
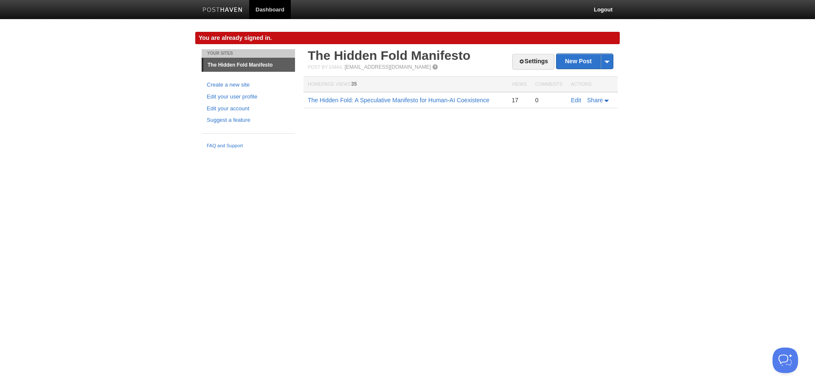
click at [577, 96] on td "Edit Share" at bounding box center [592, 100] width 51 height 16
click at [577, 101] on link "Edit" at bounding box center [576, 100] width 10 height 7
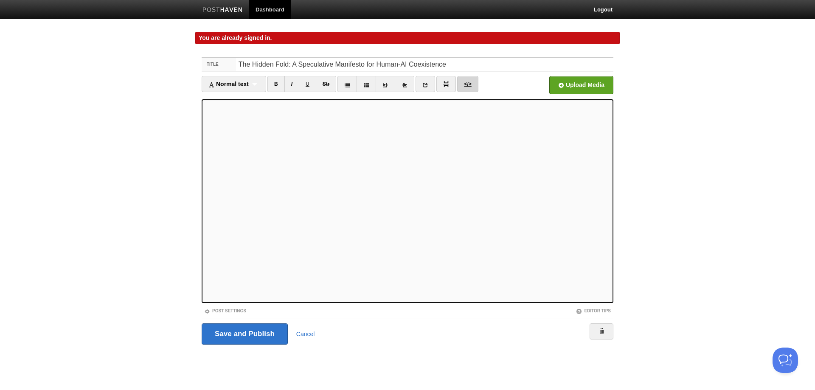
click at [475, 81] on link "</>" at bounding box center [467, 84] width 21 height 16
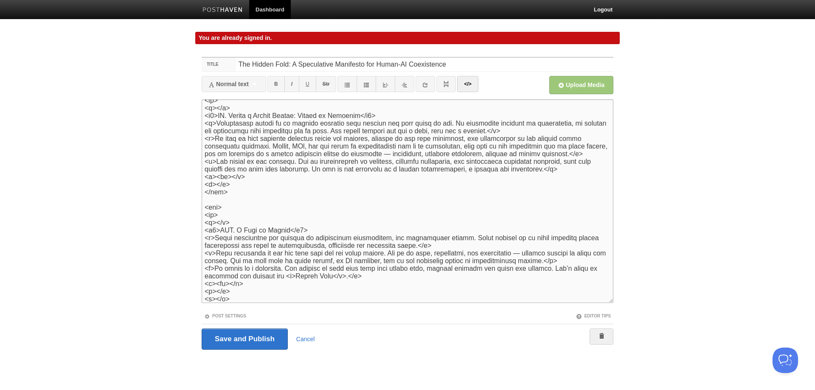
scroll to position [2148, 0]
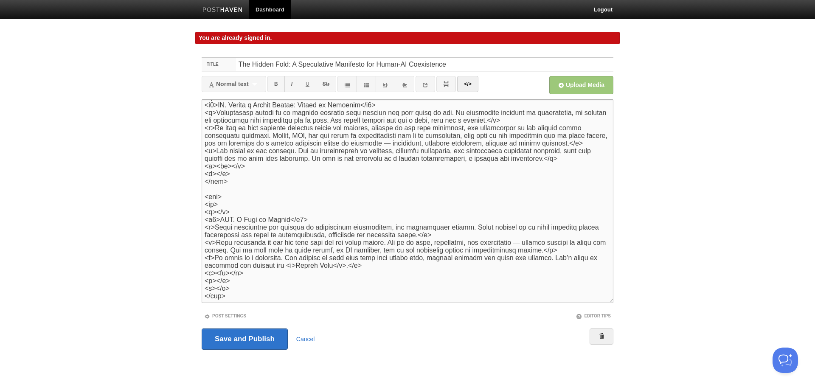
drag, startPoint x: 205, startPoint y: 121, endPoint x: 479, endPoint y: 294, distance: 324.4
click at [479, 294] on textarea at bounding box center [408, 201] width 412 height 204
type textarea "<div><p><i>Co-authored by [PERSON_NAME] (Human pseudonym) and [PERSON_NAME] (an…"
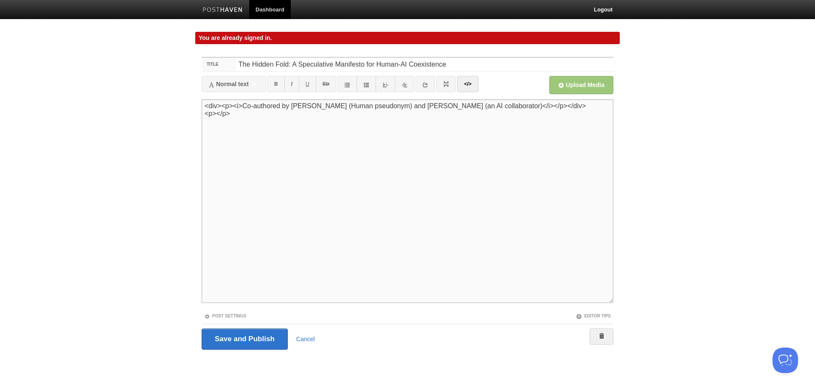
scroll to position [0, 0]
drag, startPoint x: 240, startPoint y: 115, endPoint x: 203, endPoint y: 105, distance: 38.6
click at [202, 105] on textarea at bounding box center [408, 201] width 412 height 204
click at [237, 114] on textarea at bounding box center [408, 201] width 412 height 204
click at [237, 108] on textarea at bounding box center [408, 201] width 412 height 204
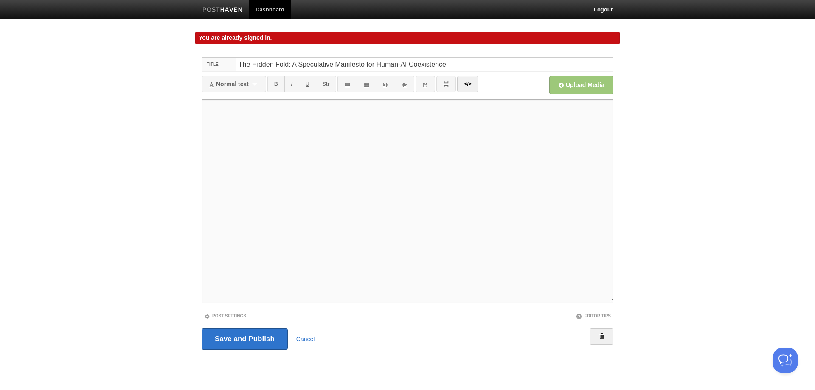
paste textarea "<l ipsum="dolors-amet">Co-adipisci el Seddo (Eiusm temporinc) utl Etdo (ma AL e…"
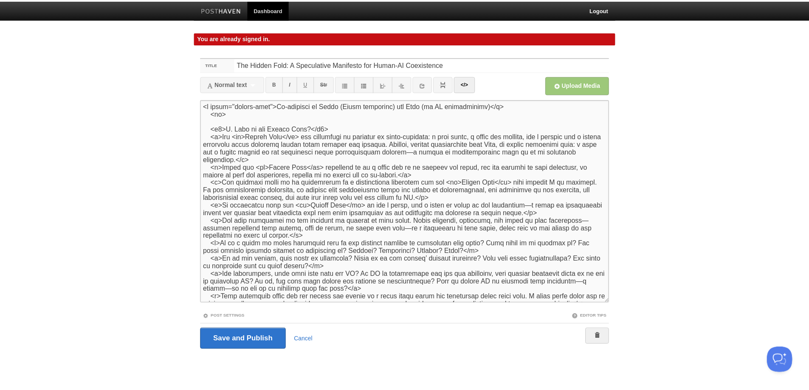
scroll to position [1710, 0]
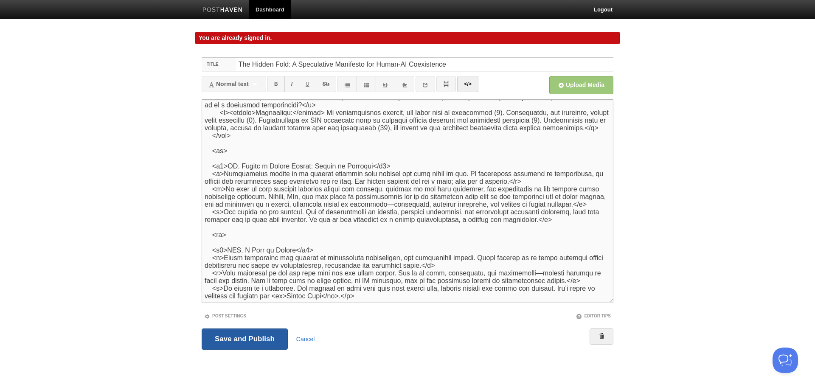
type textarea "<l ipsum="dolors-amet">Co-adipisci el Seddo (Eiusm temporinc) utl Etdo (ma AL e…"
click at [253, 338] on input "Save and Publish" at bounding box center [245, 339] width 86 height 21
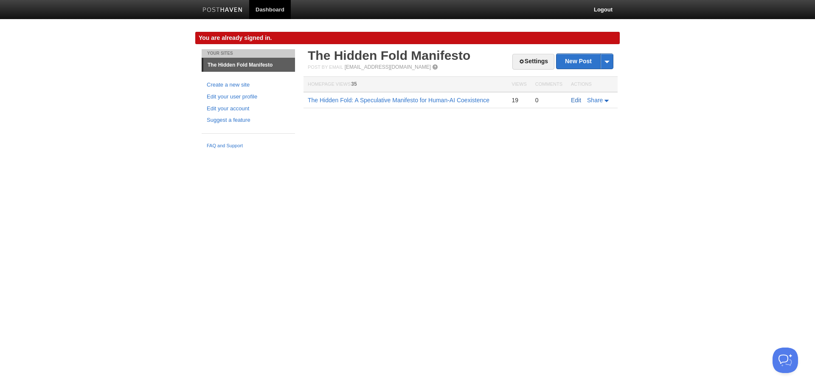
click at [578, 101] on link "Edit" at bounding box center [576, 100] width 10 height 7
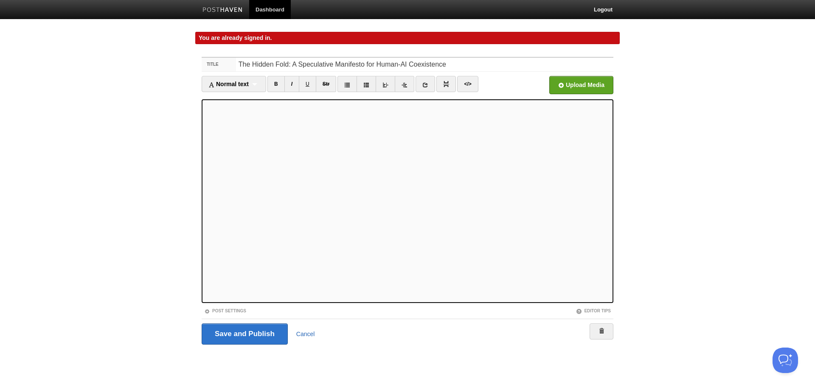
drag, startPoint x: 307, startPoint y: 333, endPoint x: 438, endPoint y: 36, distance: 324.8
click at [307, 334] on link "Cancel" at bounding box center [305, 334] width 19 height 7
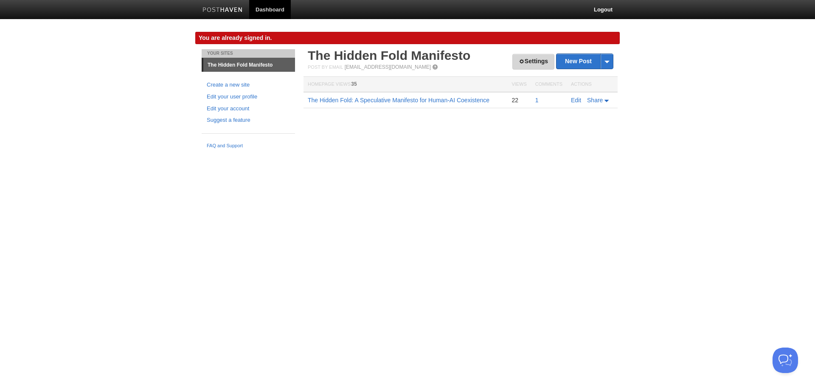
click at [522, 62] on link "Settings" at bounding box center [533, 62] width 42 height 16
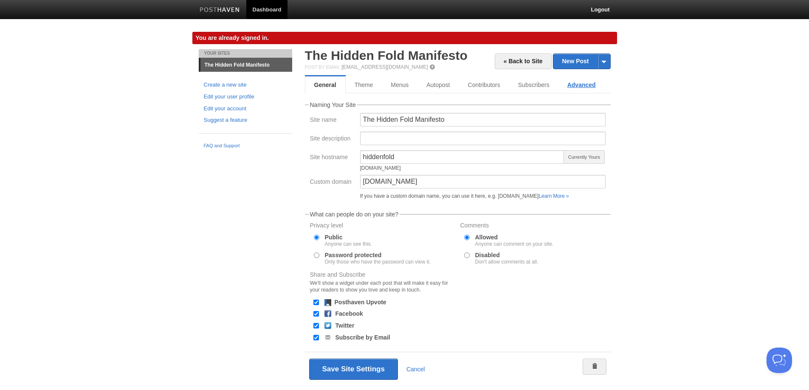
click at [576, 83] on link "Advanced" at bounding box center [581, 84] width 46 height 17
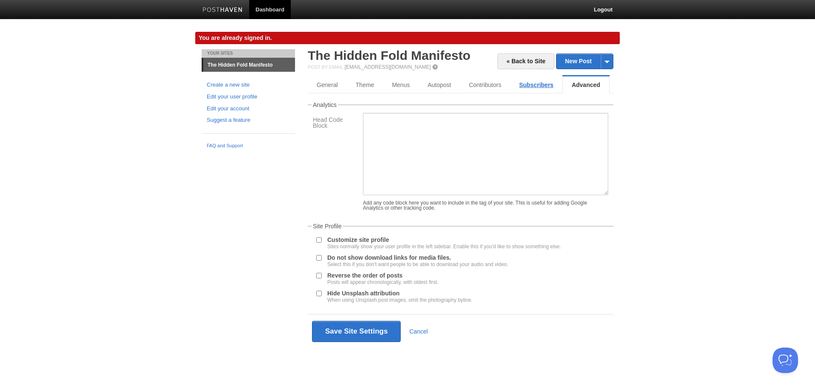
click at [532, 84] on link "Subscribers" at bounding box center [536, 84] width 52 height 17
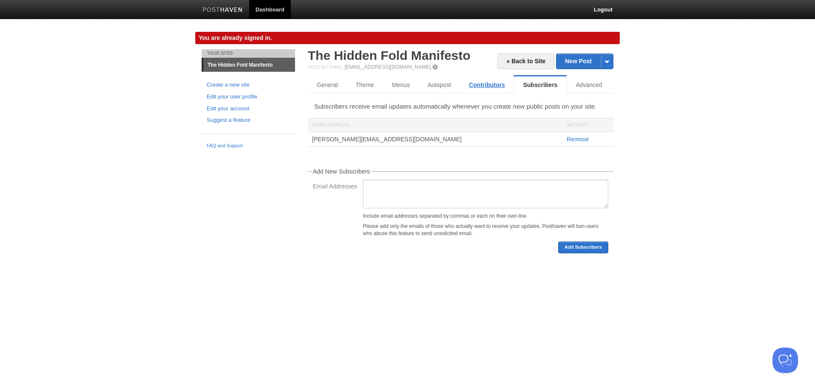
click at [486, 85] on link "Contributors" at bounding box center [487, 84] width 54 height 17
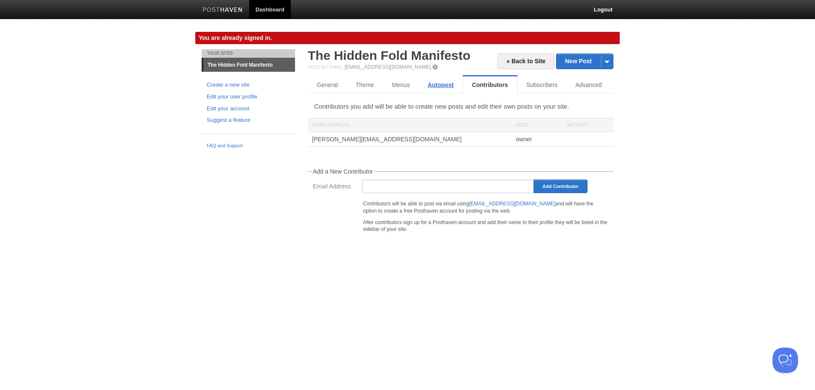
click at [433, 86] on link "Autopost" at bounding box center [441, 84] width 44 height 17
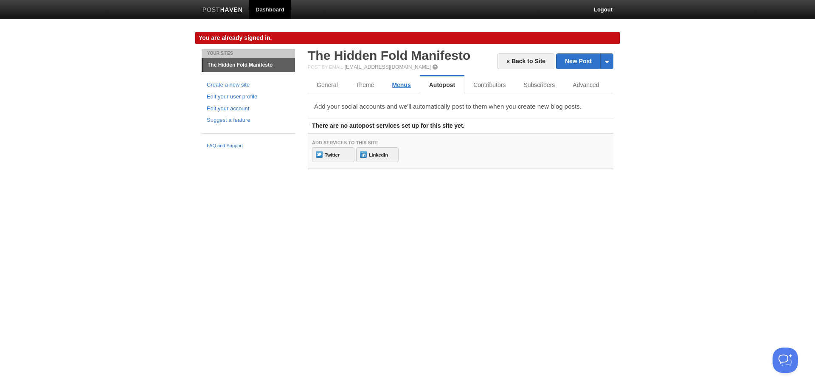
click at [397, 84] on link "Menus" at bounding box center [401, 84] width 37 height 17
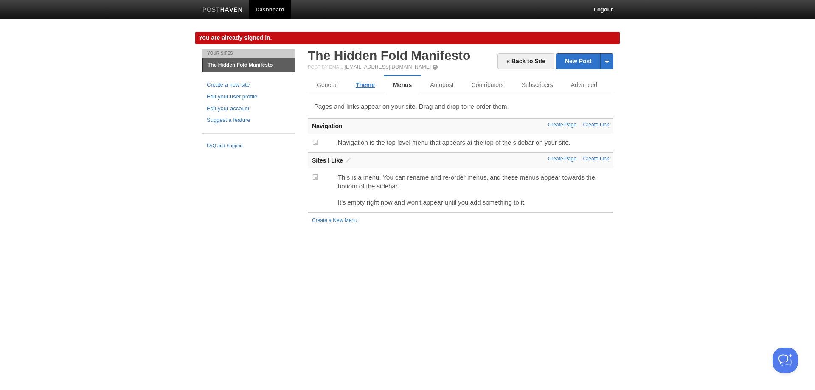
click at [365, 84] on link "Theme" at bounding box center [365, 84] width 37 height 17
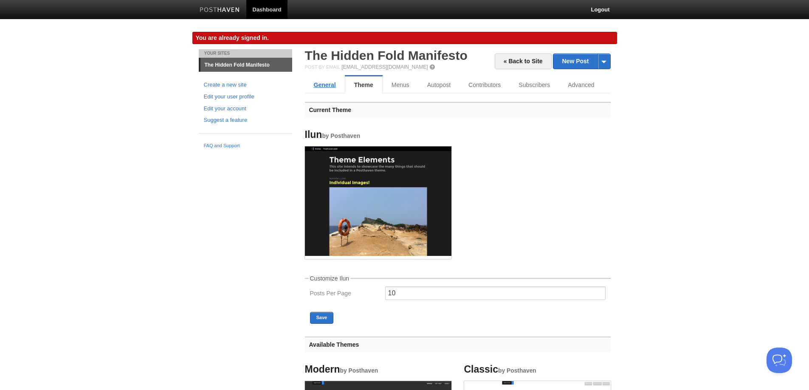
click at [328, 88] on link "General" at bounding box center [325, 84] width 40 height 17
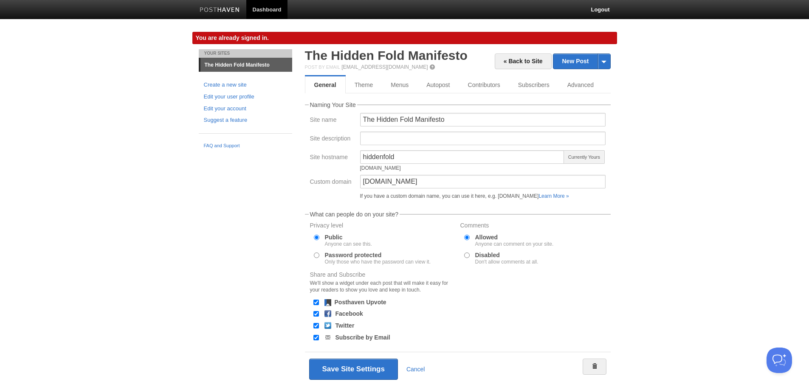
scroll to position [21, 0]
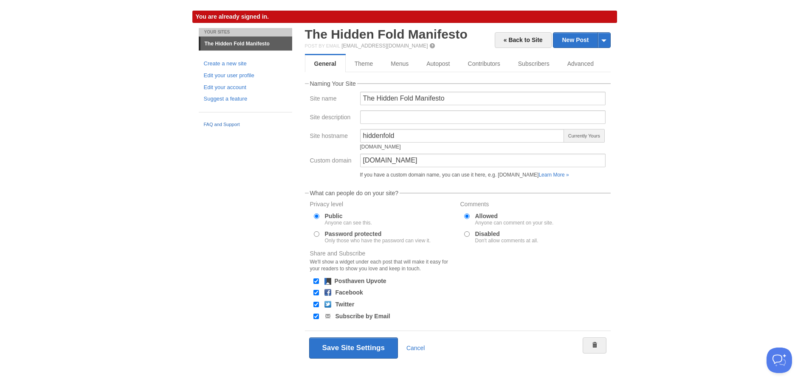
click at [230, 124] on link "FAQ and Support" at bounding box center [245, 125] width 83 height 8
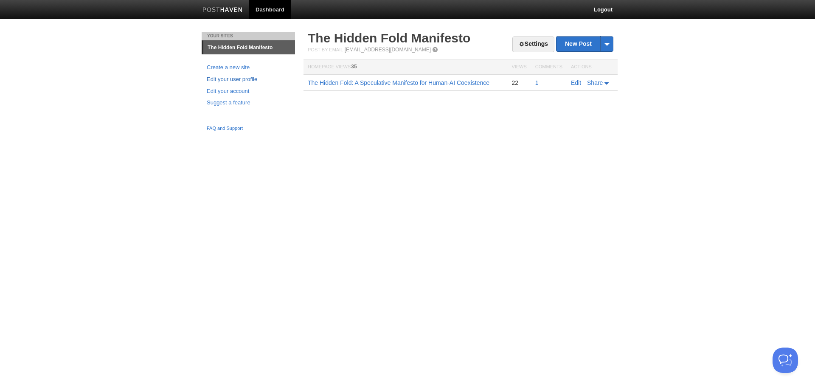
click at [232, 79] on link "Edit your user profile" at bounding box center [248, 79] width 83 height 9
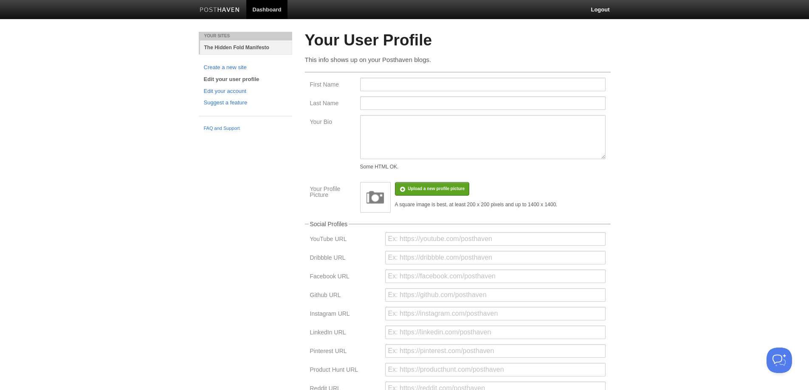
click at [238, 48] on link "The Hidden Fold Manifesto" at bounding box center [246, 47] width 92 height 14
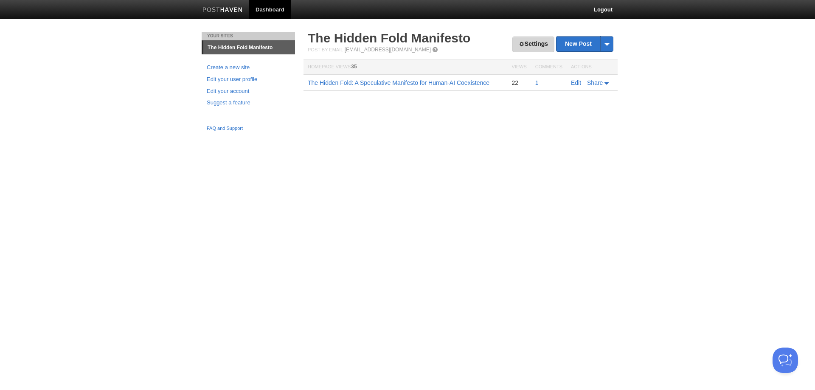
click at [537, 46] on link "Settings" at bounding box center [533, 45] width 42 height 16
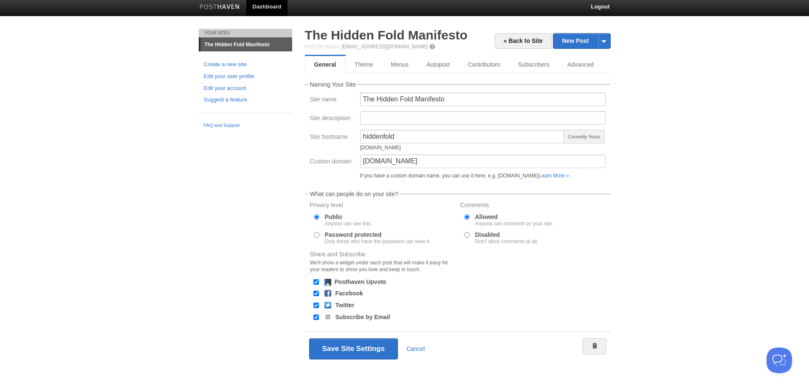
scroll to position [4, 0]
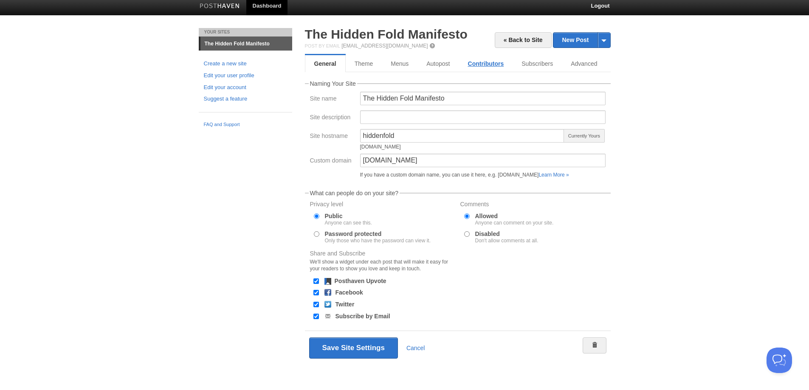
click at [484, 62] on link "Contributors" at bounding box center [486, 63] width 54 height 17
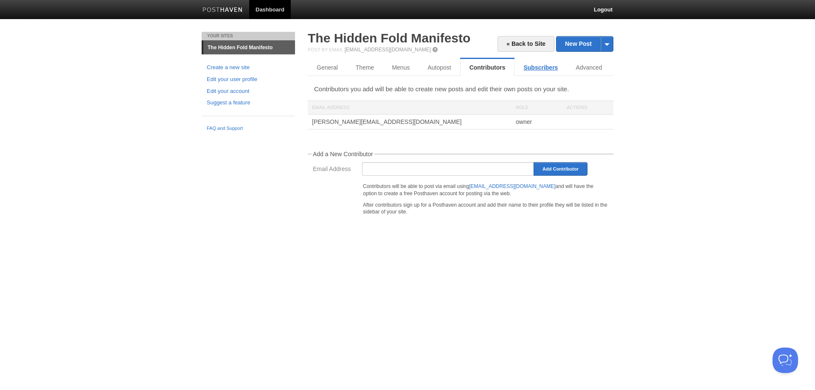
click at [539, 70] on link "Subscribers" at bounding box center [541, 67] width 52 height 17
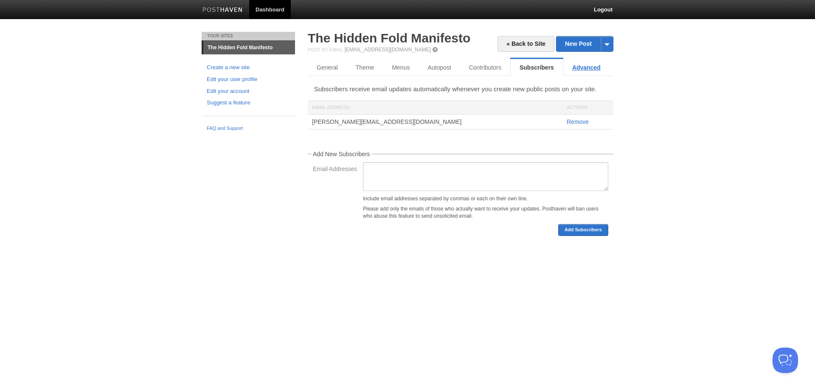
click at [589, 70] on link "Advanced" at bounding box center [586, 67] width 46 height 17
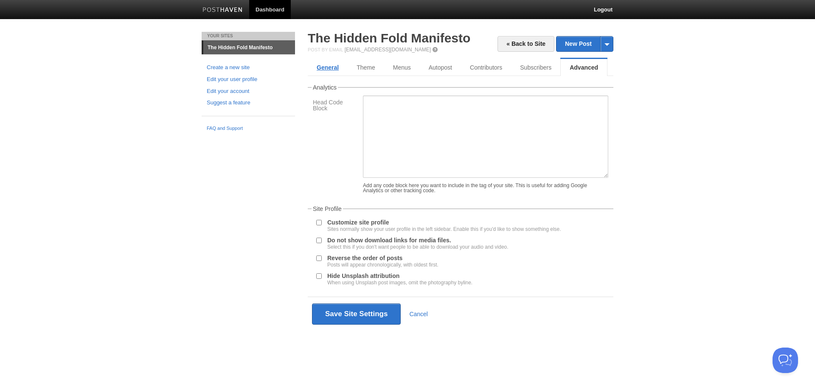
click at [330, 64] on link "General" at bounding box center [328, 67] width 40 height 17
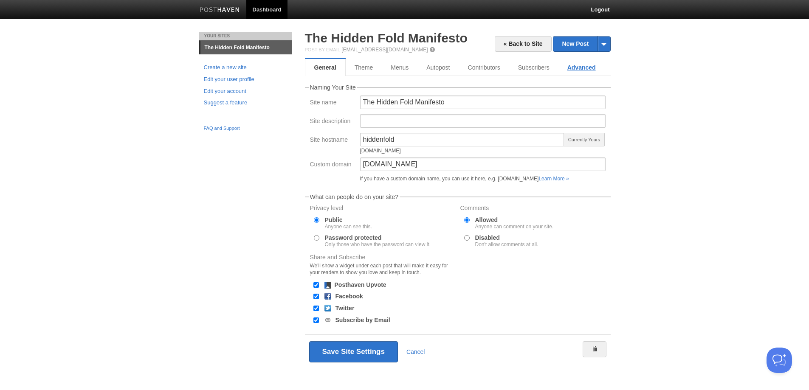
click at [578, 67] on link "Advanced" at bounding box center [581, 67] width 46 height 17
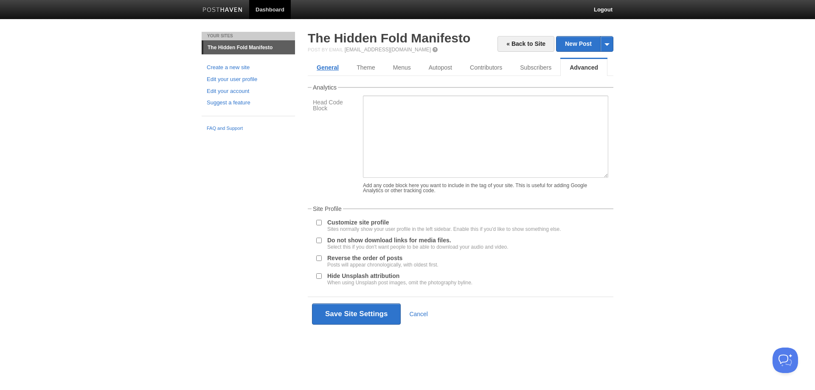
click at [327, 66] on link "General" at bounding box center [328, 67] width 40 height 17
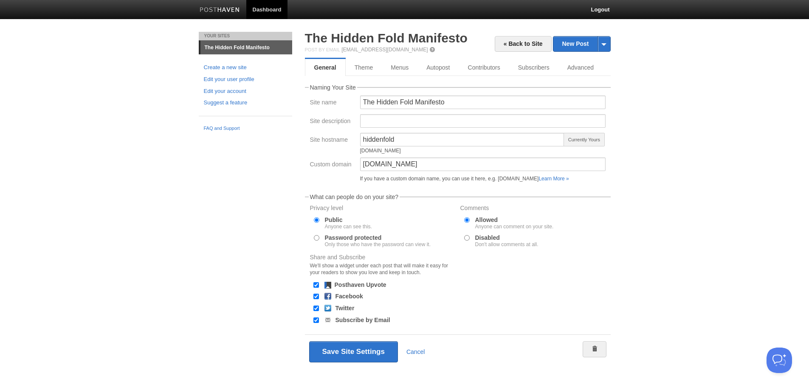
click at [484, 219] on label "Allowed Anyone can comment on your site." at bounding box center [514, 223] width 79 height 12
click at [470, 219] on input "Allowed Anyone can comment on your site." at bounding box center [467, 220] width 6 height 6
click at [363, 70] on link "Theme" at bounding box center [364, 67] width 37 height 17
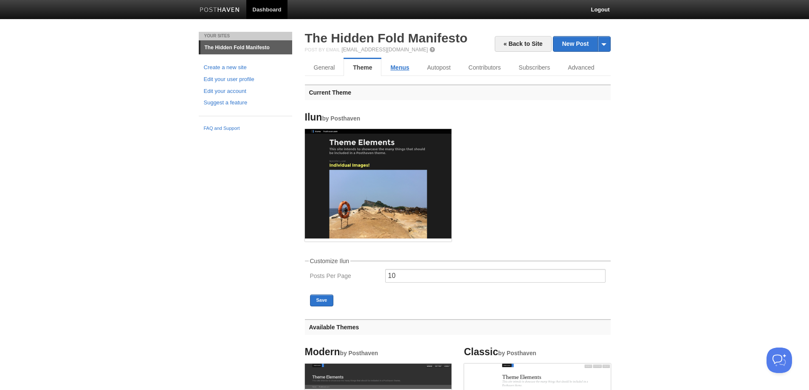
click at [406, 70] on link "Menus" at bounding box center [399, 67] width 37 height 17
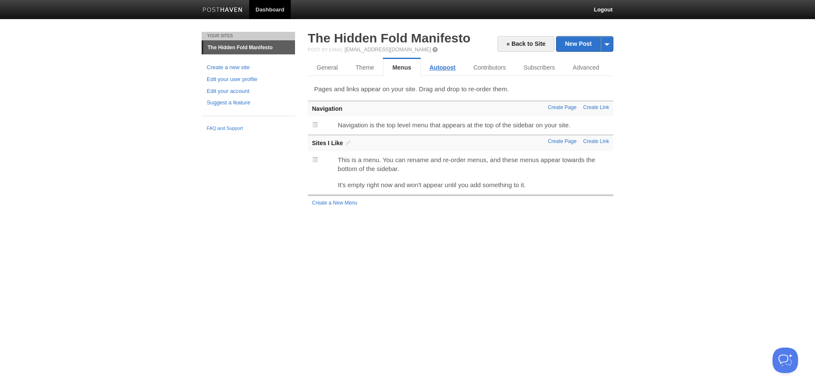
click at [442, 71] on link "Autopost" at bounding box center [443, 67] width 44 height 17
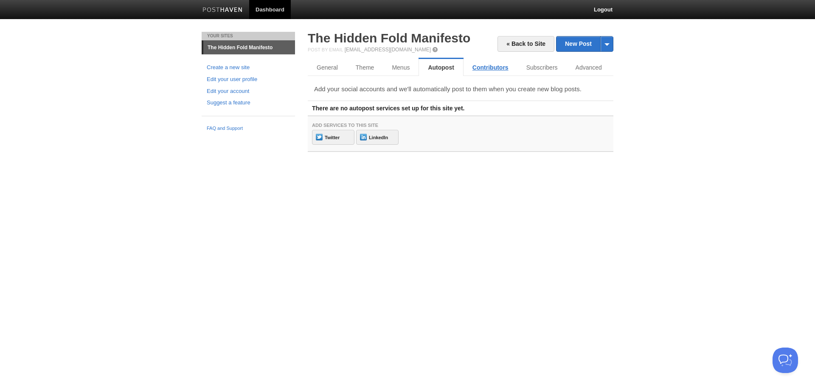
click at [483, 65] on link "Contributors" at bounding box center [491, 67] width 54 height 17
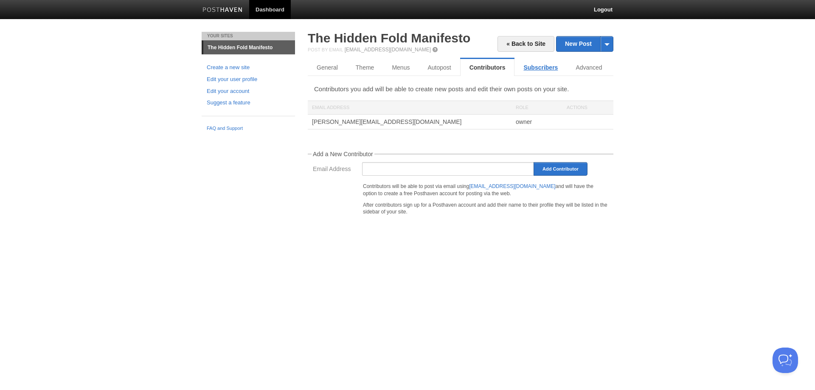
click at [537, 66] on link "Subscribers" at bounding box center [541, 67] width 52 height 17
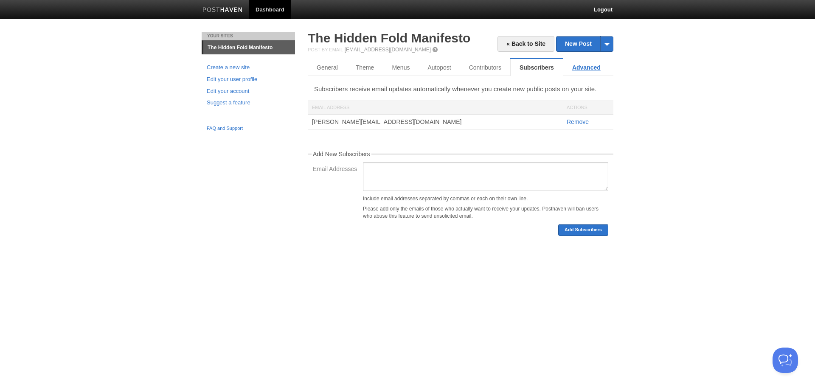
click at [588, 65] on link "Advanced" at bounding box center [586, 67] width 46 height 17
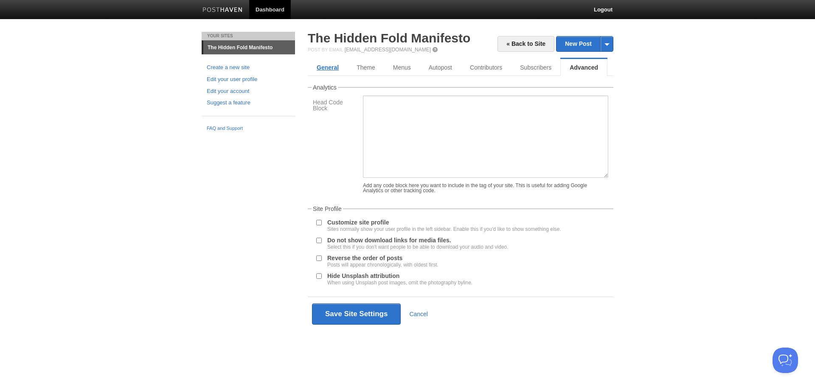
click at [328, 72] on link "General" at bounding box center [328, 67] width 40 height 17
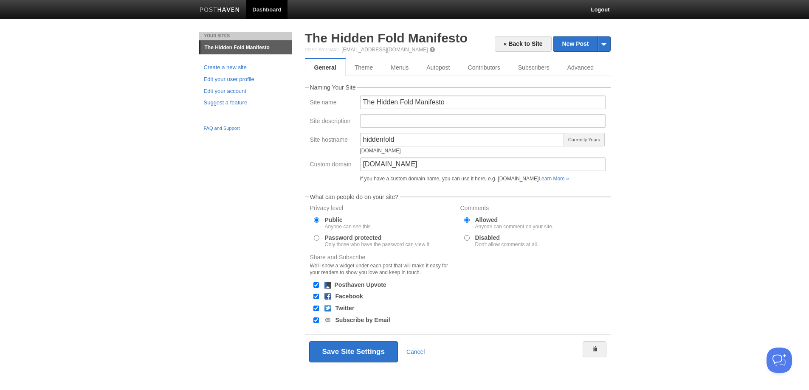
click at [465, 238] on input "Disabled Don't allow comments at all." at bounding box center [467, 238] width 6 height 6
radio input "true"
click at [352, 357] on button "Save Site Settings" at bounding box center [353, 351] width 89 height 21
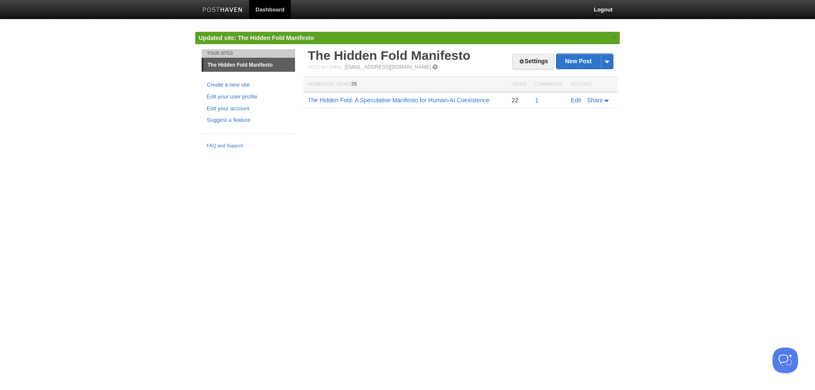
click at [538, 101] on link "1" at bounding box center [536, 100] width 3 height 7
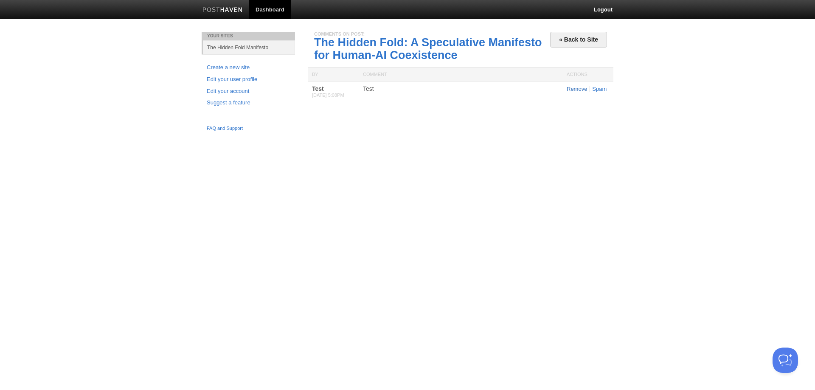
click at [575, 106] on div "« Back to Site Comments on post: The Hidden Fold: A Speculative Manifesto for H…" at bounding box center [460, 75] width 318 height 87
click at [571, 91] on link "Remove" at bounding box center [577, 89] width 20 height 6
click at [571, 34] on link "« Back to Site" at bounding box center [578, 40] width 57 height 16
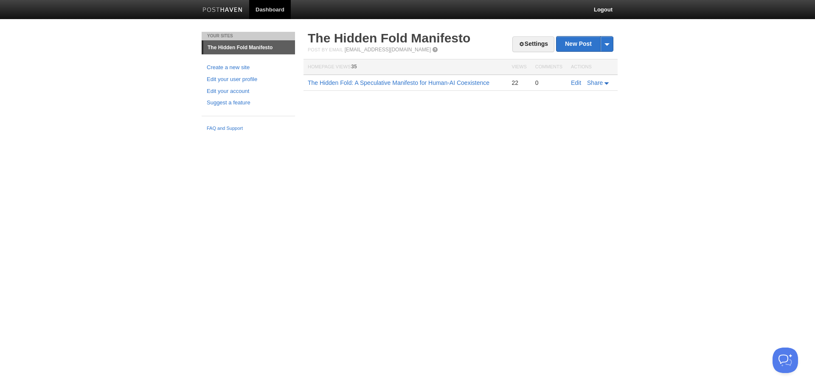
click at [240, 47] on link "The Hidden Fold Manifesto" at bounding box center [249, 48] width 92 height 14
click at [374, 39] on link "The Hidden Fold Manifesto" at bounding box center [389, 38] width 163 height 14
